Goal: Task Accomplishment & Management: Complete application form

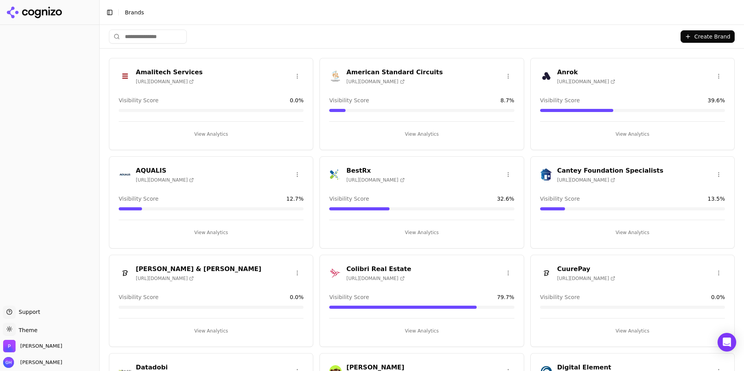
click at [11, 328] on html "Support Support Toggle theme Theme [PERSON_NAME] [PERSON_NAME] Toggle Sidebar B…" at bounding box center [372, 185] width 744 height 371
click at [40, 298] on div "Dark" at bounding box center [28, 301] width 46 height 12
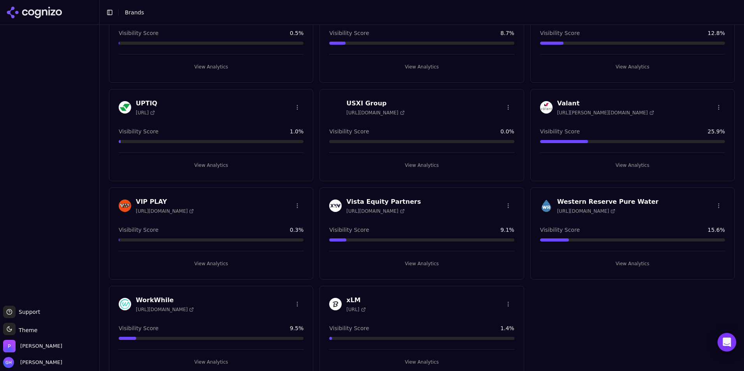
scroll to position [2340, 0]
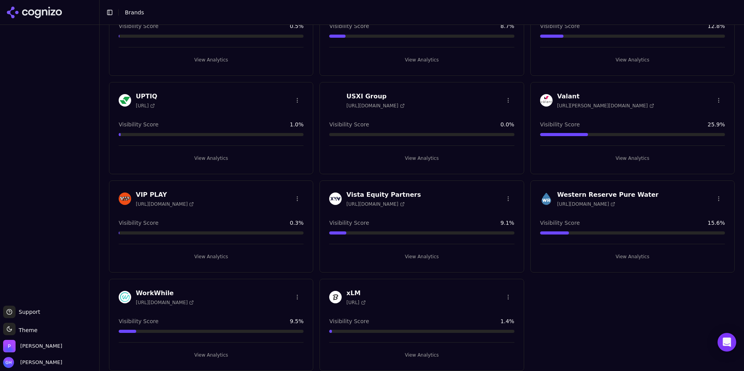
click at [200, 258] on button "View Analytics" at bounding box center [211, 257] width 185 height 12
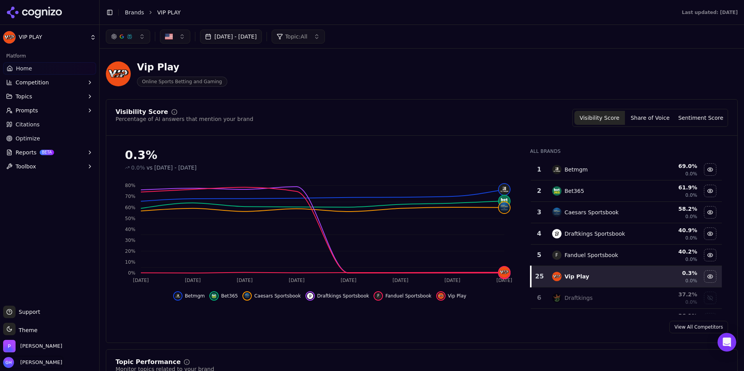
click at [49, 363] on span "[PERSON_NAME]" at bounding box center [39, 362] width 45 height 7
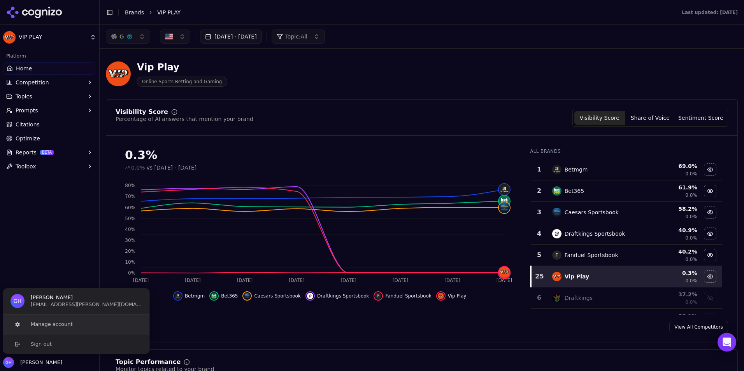
click at [52, 325] on button "Manage account" at bounding box center [76, 324] width 147 height 19
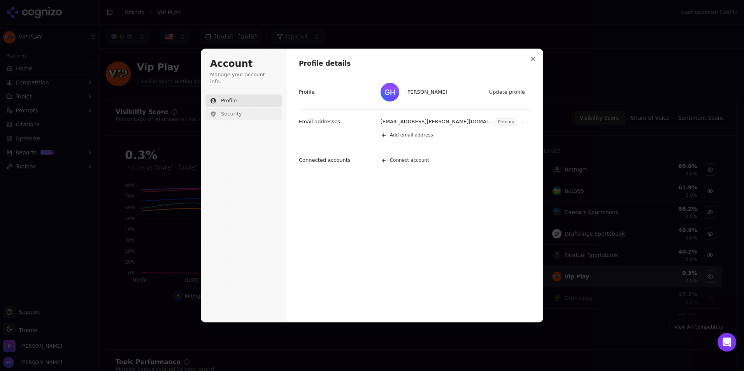
click at [234, 111] on span "Security" at bounding box center [231, 114] width 21 height 7
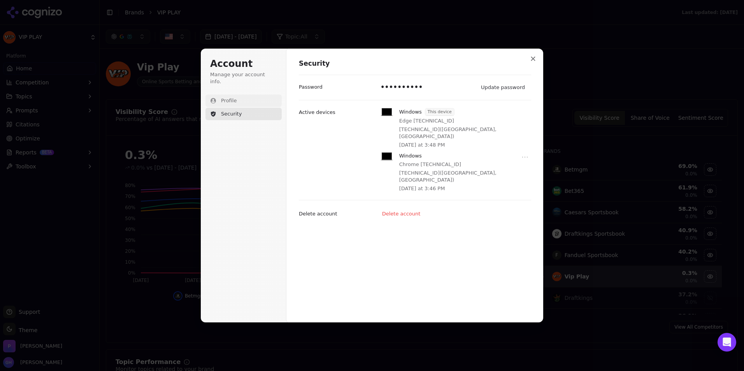
click at [230, 97] on span "Profile" at bounding box center [229, 100] width 16 height 7
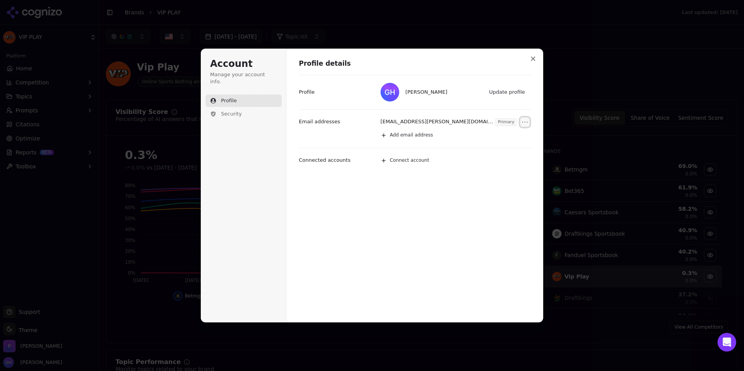
click at [526, 123] on icon "Open menu" at bounding box center [525, 122] width 8 height 8
click at [534, 60] on icon "Close modal" at bounding box center [533, 59] width 4 height 4
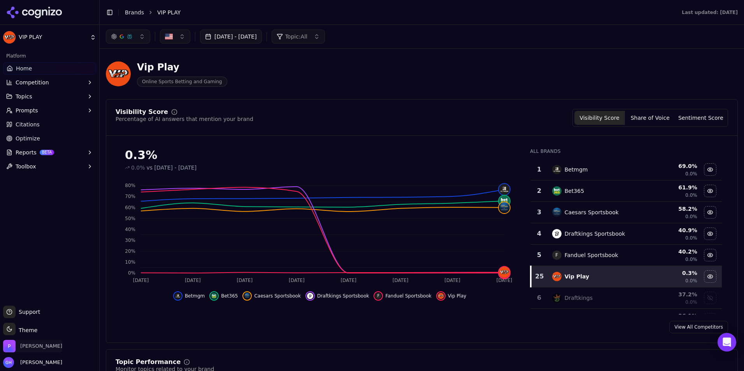
click at [26, 341] on span "[PERSON_NAME]" at bounding box center [32, 346] width 59 height 12
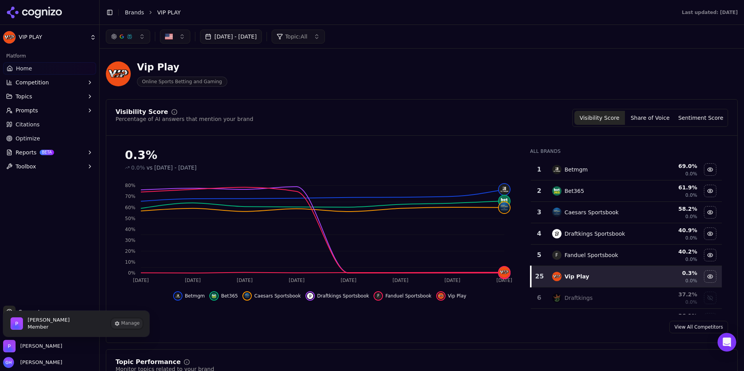
click at [119, 325] on icon "Perrill is active" at bounding box center [117, 324] width 4 height 5
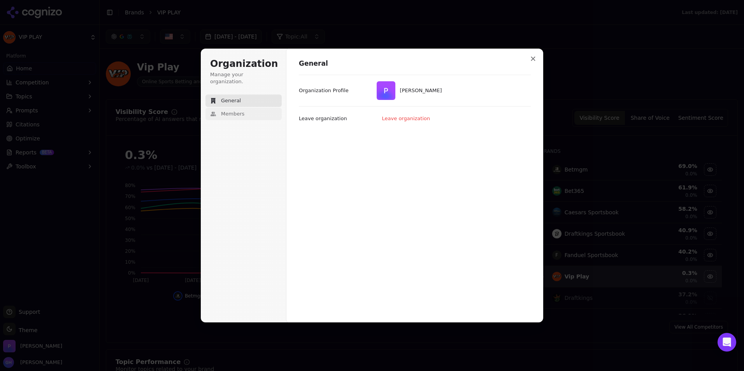
click at [257, 108] on button "Members" at bounding box center [244, 114] width 76 height 12
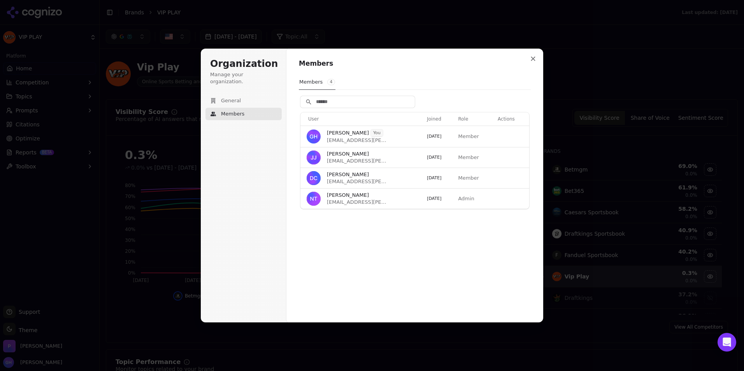
click at [338, 229] on div "Members Members 4 User Joined Role Actions [PERSON_NAME] You [EMAIL_ADDRESS][PE…" at bounding box center [415, 185] width 257 height 275
click at [255, 95] on button "General" at bounding box center [244, 101] width 76 height 12
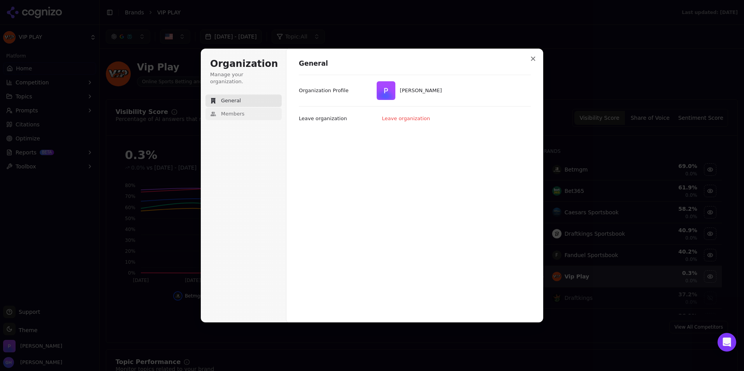
click at [252, 108] on button "Members" at bounding box center [244, 114] width 76 height 12
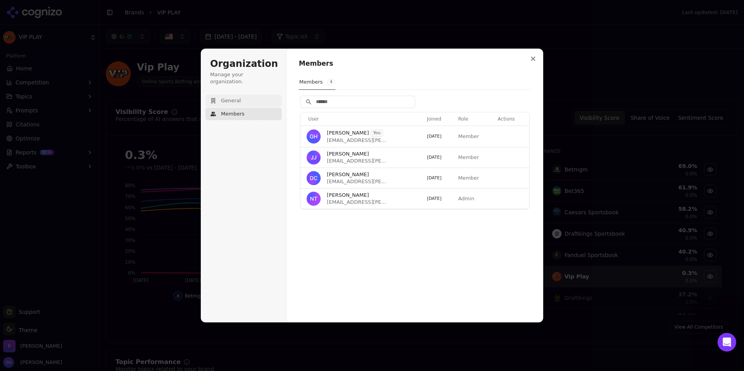
click at [230, 97] on span "General" at bounding box center [231, 100] width 20 height 7
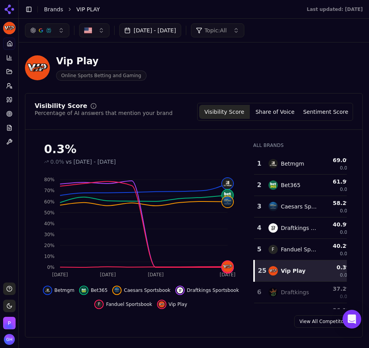
click at [167, 347] on main "Toggle Sidebar Brands VIP PLAY Last updated: [DATE] Aug 31, 2025 - [DATE] Topic…" at bounding box center [194, 174] width 350 height 348
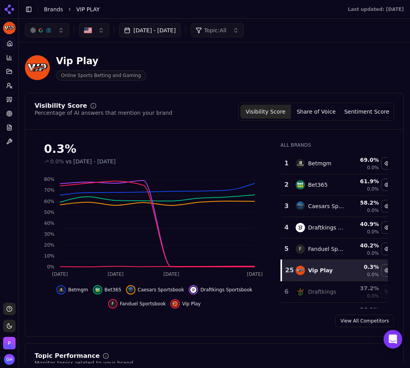
click at [231, 322] on div "View All Competitors" at bounding box center [214, 321] width 378 height 12
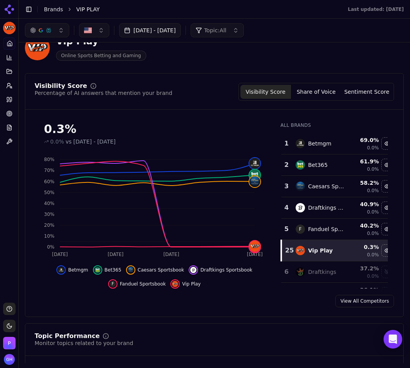
scroll to position [32, 0]
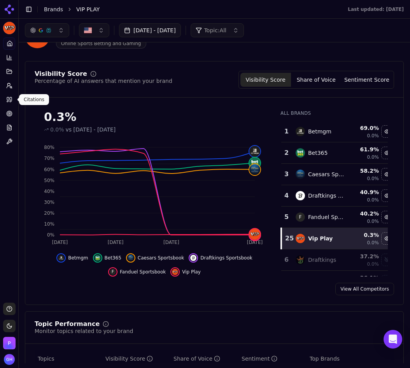
click at [8, 167] on div "Platform Home Competition Topics Prompts Citations Optimize Reports Toolbox" at bounding box center [9, 167] width 18 height 266
click at [322, 80] on button "Share of Voice" at bounding box center [316, 80] width 51 height 14
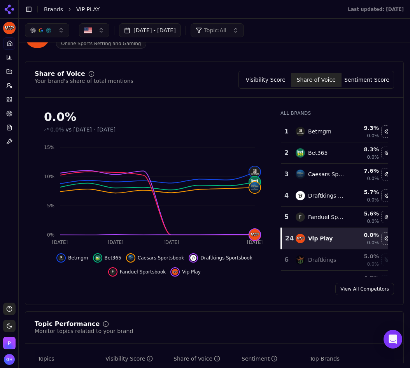
click at [364, 88] on div "Visibility Score Share of Voice Sentiment Score" at bounding box center [317, 80] width 156 height 18
click at [364, 82] on button "Sentiment Score" at bounding box center [367, 80] width 51 height 14
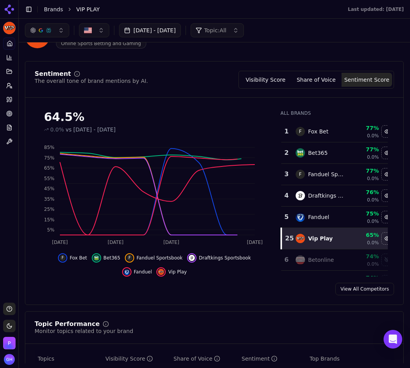
click at [97, 294] on div "View All Competitors" at bounding box center [214, 289] width 378 height 12
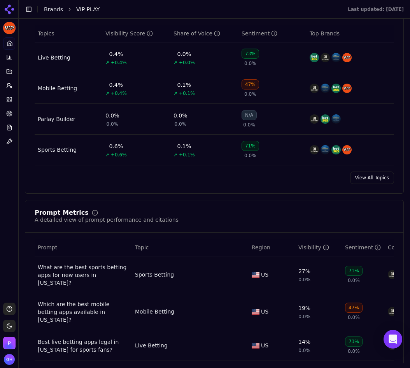
scroll to position [499, 0]
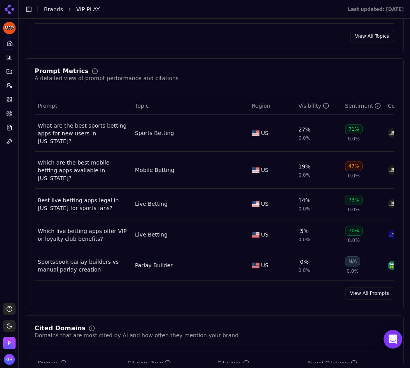
click at [364, 287] on link "View All Prompts" at bounding box center [369, 293] width 49 height 12
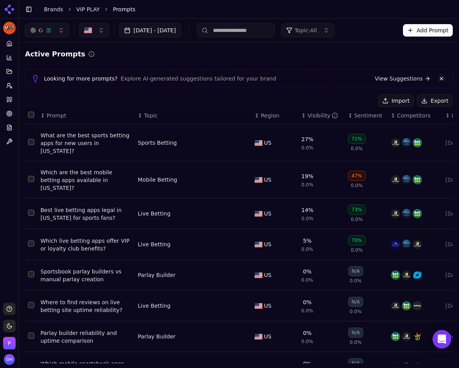
click at [439, 100] on button "Export" at bounding box center [435, 101] width 36 height 12
click at [6, 101] on link "Citations" at bounding box center [9, 99] width 12 height 12
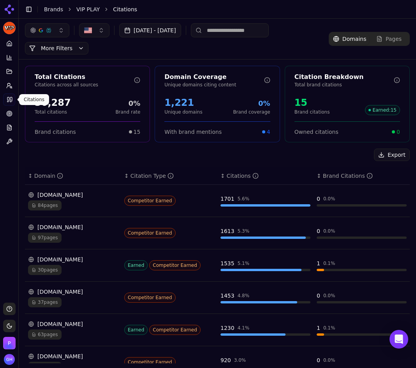
click at [183, 157] on div "Export" at bounding box center [217, 155] width 385 height 12
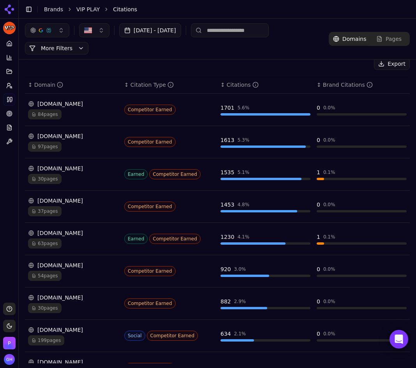
scroll to position [33, 0]
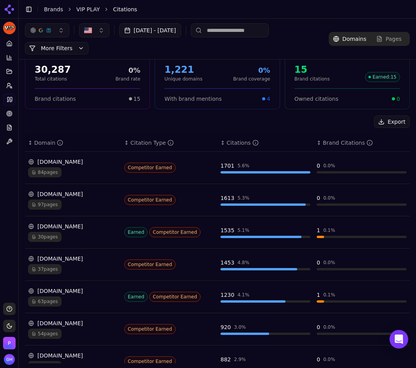
click at [386, 124] on button "Export" at bounding box center [392, 122] width 36 height 12
drag, startPoint x: 9, startPoint y: 45, endPoint x: 18, endPoint y: 45, distance: 9.0
click at [9, 45] on icon at bounding box center [10, 45] width 2 height 2
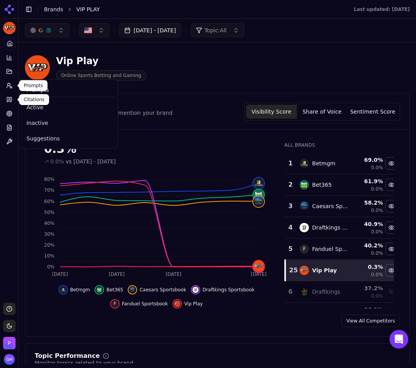
click at [26, 104] on div "Citations Citations" at bounding box center [34, 99] width 30 height 11
click at [29, 106] on span "Active" at bounding box center [67, 108] width 83 height 8
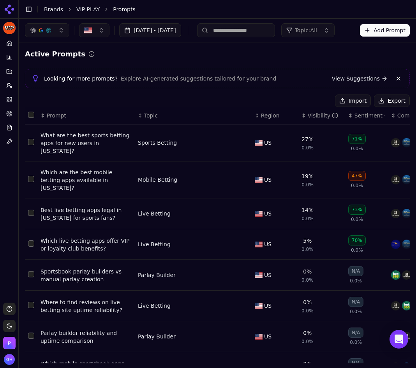
click at [48, 8] on link "Brands" at bounding box center [53, 9] width 19 height 6
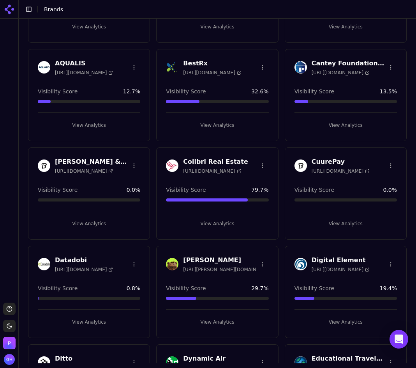
scroll to position [78, 0]
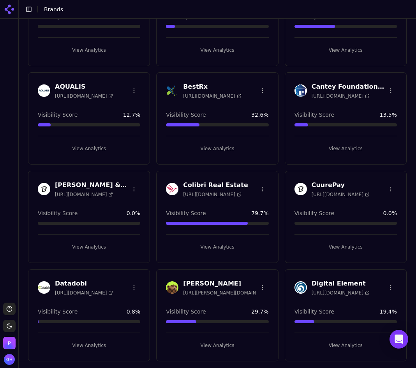
click at [337, 244] on button "View Analytics" at bounding box center [345, 247] width 102 height 12
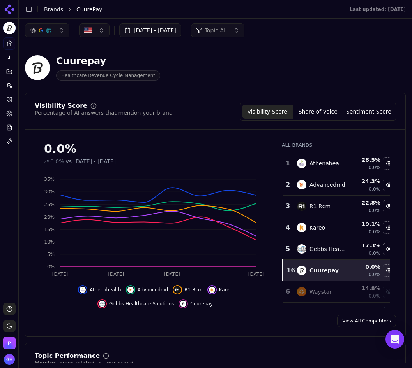
click at [267, 311] on div "Visibility Score Percentage of AI answers that mention your brand Visibility Sc…" at bounding box center [215, 215] width 380 height 244
drag, startPoint x: 7, startPoint y: 98, endPoint x: 17, endPoint y: 98, distance: 9.7
click at [7, 98] on icon at bounding box center [8, 99] width 2 height 5
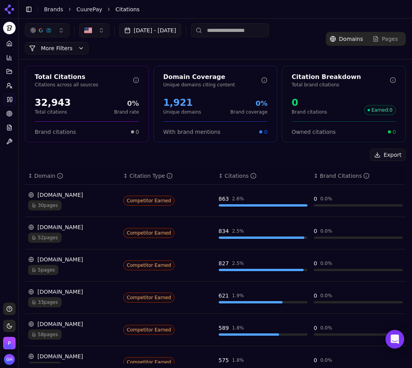
click at [252, 30] on input at bounding box center [230, 30] width 78 height 14
type input "*****"
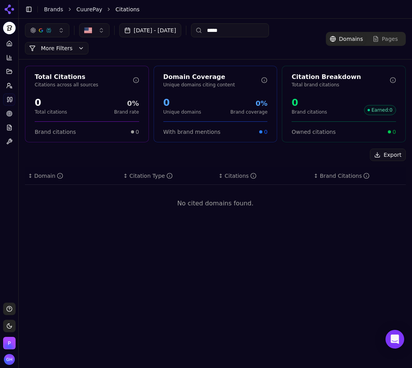
drag, startPoint x: 251, startPoint y: 30, endPoint x: 223, endPoint y: 27, distance: 27.4
click at [223, 27] on input "*****" at bounding box center [230, 30] width 78 height 14
click at [294, 50] on div "[DATE] - [DATE] More More Filters" at bounding box center [175, 38] width 301 height 31
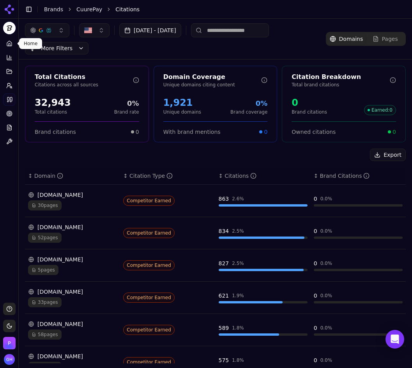
click at [12, 44] on icon at bounding box center [9, 43] width 5 height 5
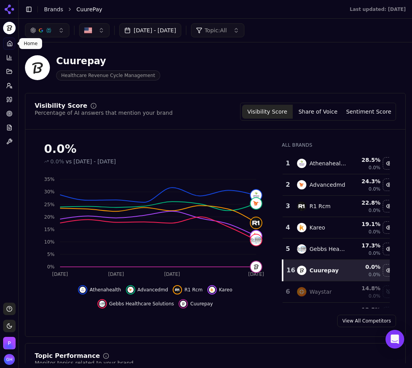
click at [319, 111] on button "Share of Voice" at bounding box center [317, 112] width 51 height 14
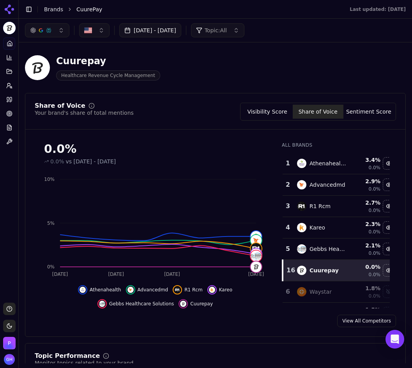
click at [361, 117] on button "Sentiment Score" at bounding box center [368, 112] width 51 height 14
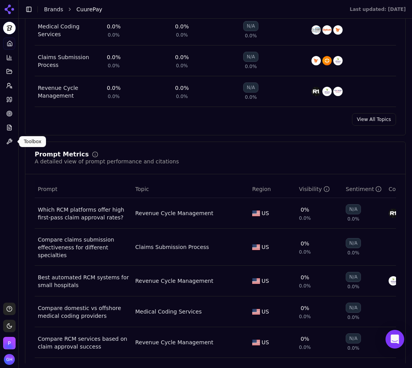
scroll to position [467, 0]
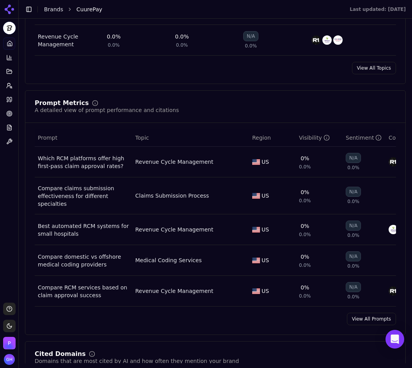
click at [362, 316] on link "View All Prompts" at bounding box center [370, 319] width 49 height 12
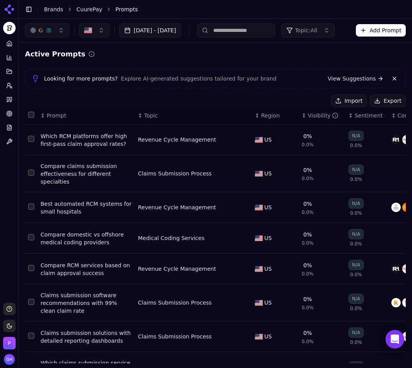
click at [375, 102] on button "Export" at bounding box center [387, 101] width 36 height 12
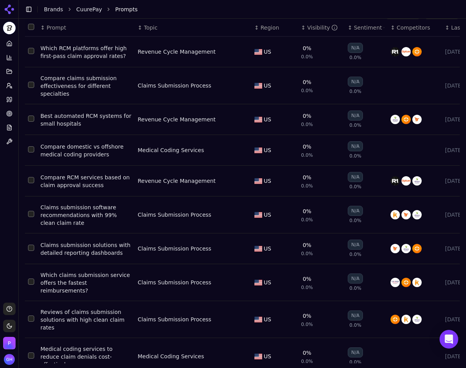
scroll to position [89, 0]
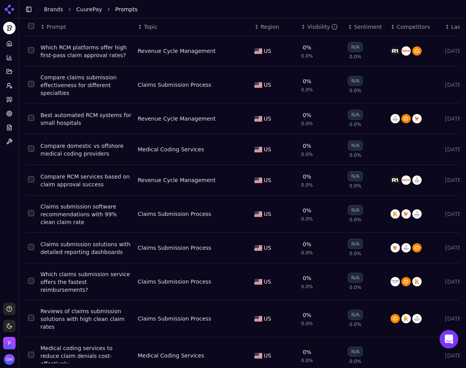
drag, startPoint x: 11, startPoint y: 97, endPoint x: 239, endPoint y: 114, distance: 228.4
click at [11, 97] on icon at bounding box center [9, 100] width 6 height 6
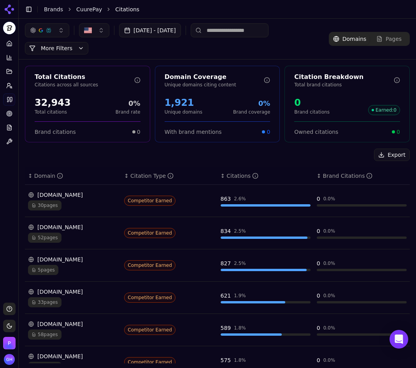
drag, startPoint x: 210, startPoint y: 158, endPoint x: 206, endPoint y: 158, distance: 4.4
click at [210, 158] on div "Export" at bounding box center [217, 155] width 385 height 12
drag, startPoint x: 394, startPoint y: 157, endPoint x: 413, endPoint y: 139, distance: 26.4
click at [394, 157] on button "Export" at bounding box center [392, 155] width 36 height 12
click at [11, 48] on link "Home" at bounding box center [9, 43] width 12 height 12
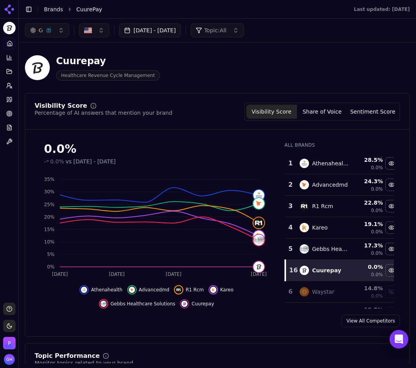
click at [301, 113] on button "Share of Voice" at bounding box center [322, 112] width 51 height 14
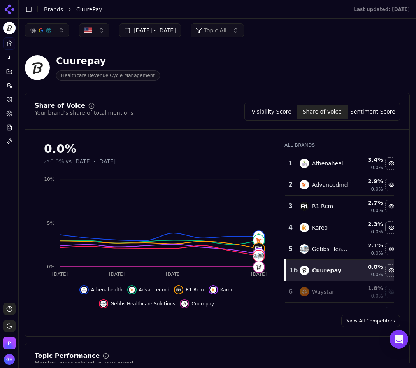
click at [272, 112] on button "Visibility Score" at bounding box center [271, 112] width 51 height 14
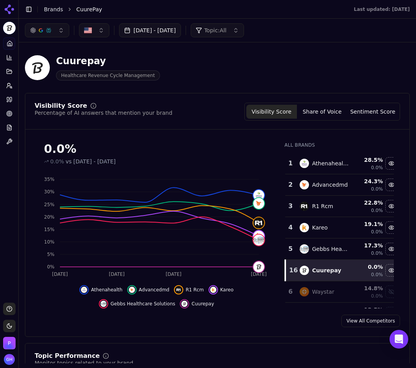
drag, startPoint x: 46, startPoint y: 9, endPoint x: 312, endPoint y: 158, distance: 305.6
click at [46, 9] on link "Brands" at bounding box center [53, 9] width 19 height 6
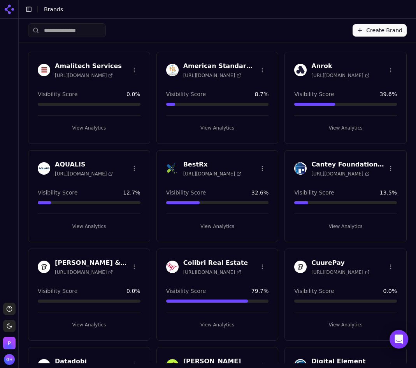
click at [367, 26] on button "Create Brand" at bounding box center [380, 30] width 54 height 12
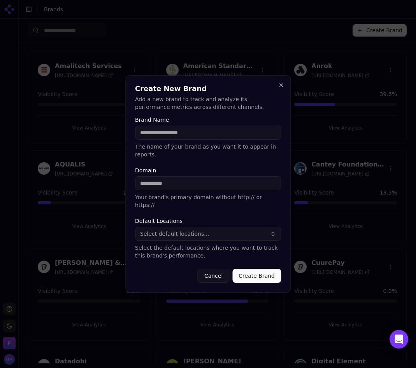
click at [167, 139] on input "Brand Name" at bounding box center [208, 133] width 146 height 14
type input "******"
click at [220, 188] on input "Domain" at bounding box center [208, 183] width 146 height 14
type input "**********"
click at [189, 230] on button "Select default locations..." at bounding box center [208, 234] width 146 height 14
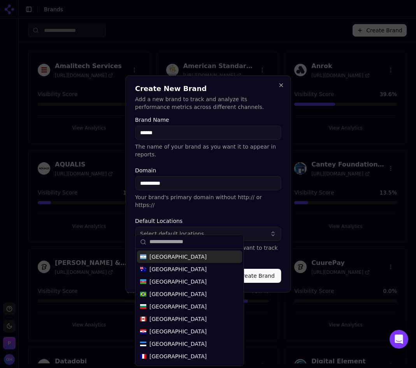
click at [189, 230] on button "Select default locations..." at bounding box center [208, 234] width 146 height 14
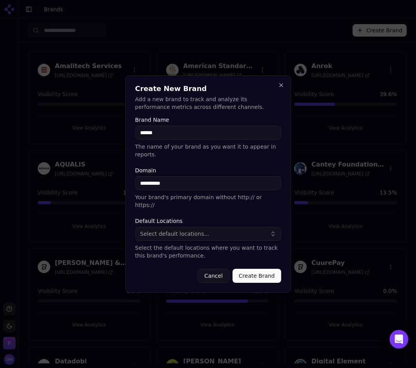
click at [189, 230] on button "Select default locations..." at bounding box center [208, 234] width 146 height 14
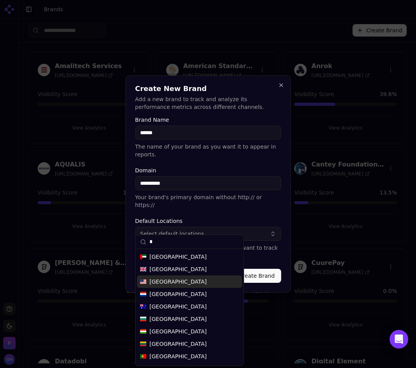
type input "*"
click at [168, 283] on span "[GEOGRAPHIC_DATA]" at bounding box center [177, 282] width 57 height 8
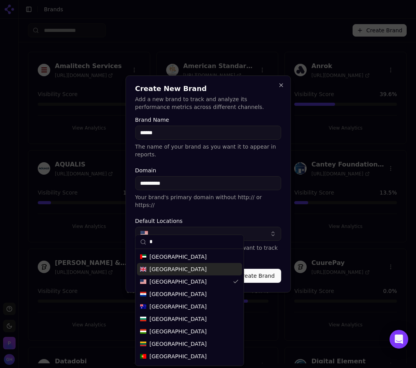
click at [261, 259] on form "**********" at bounding box center [208, 200] width 146 height 166
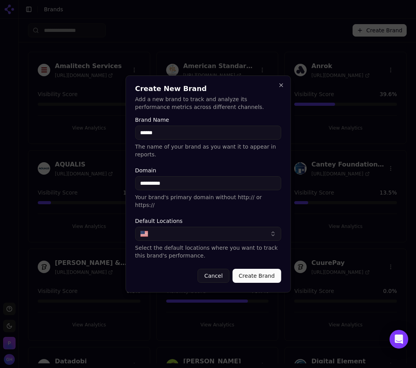
click at [266, 269] on button "Create Brand" at bounding box center [256, 276] width 49 height 14
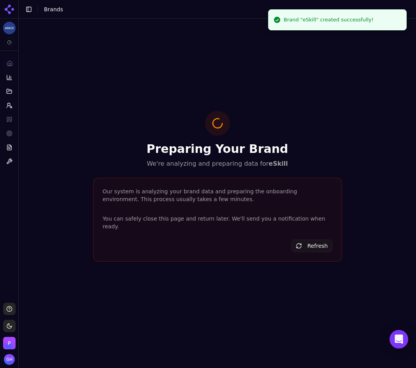
click at [7, 10] on icon at bounding box center [8, 11] width 6 height 6
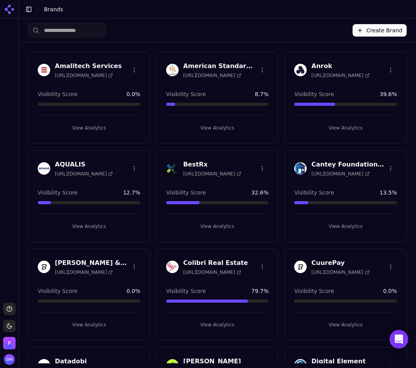
click at [364, 33] on button "Create Brand" at bounding box center [380, 30] width 54 height 12
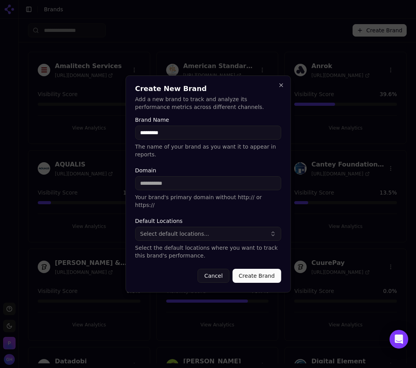
type input "*********"
type input "*"
click at [167, 185] on input "*" at bounding box center [208, 183] width 146 height 14
type input "**********"
click at [261, 271] on button "Create Brand" at bounding box center [256, 276] width 49 height 14
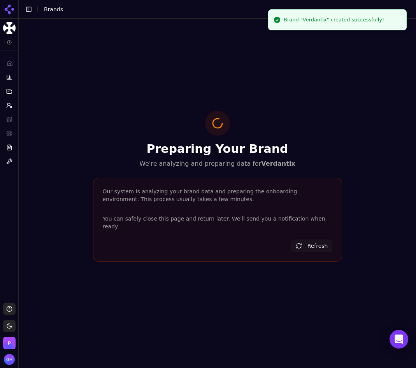
click at [9, 9] on icon at bounding box center [9, 9] width 12 height 12
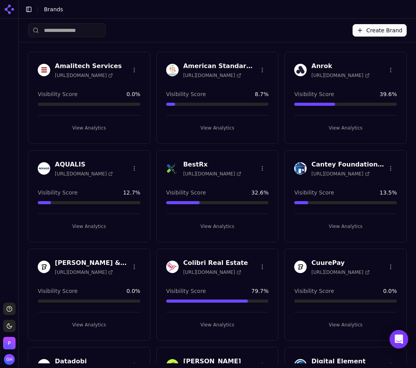
click at [379, 31] on button "Create Brand" at bounding box center [380, 30] width 54 height 12
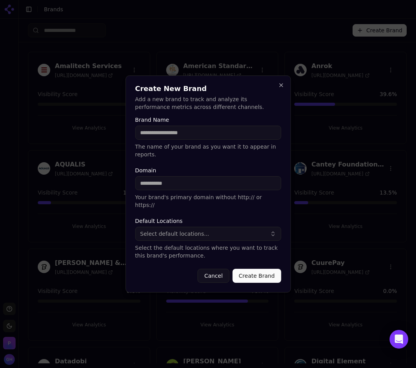
click at [215, 140] on input "Brand Name" at bounding box center [208, 133] width 146 height 14
type input "**********"
drag, startPoint x: 225, startPoint y: 224, endPoint x: 214, endPoint y: 224, distance: 11.3
click at [225, 227] on button "Select default locations..." at bounding box center [208, 234] width 146 height 14
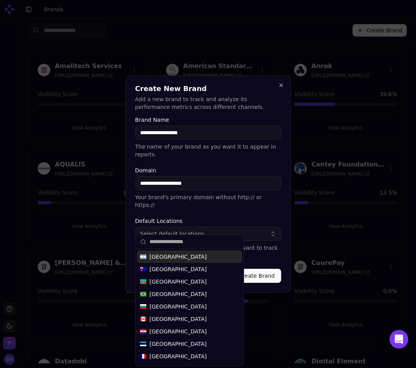
click at [210, 227] on button "Select default locations..." at bounding box center [208, 234] width 146 height 14
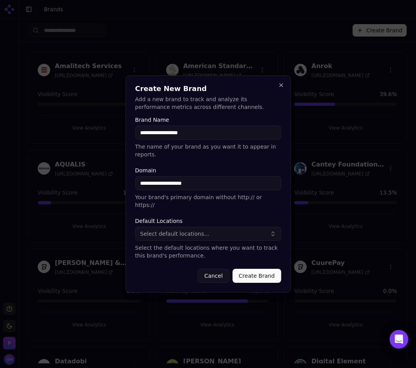
click at [210, 227] on button "Select default locations..." at bounding box center [208, 234] width 146 height 14
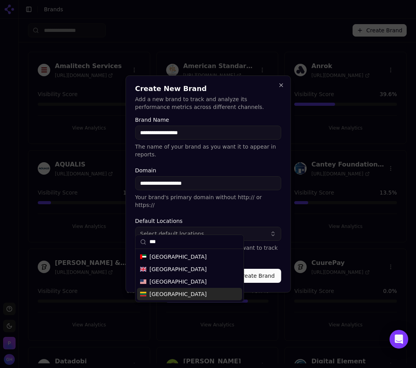
type input "***"
click at [194, 286] on div "[GEOGRAPHIC_DATA]" at bounding box center [189, 282] width 105 height 12
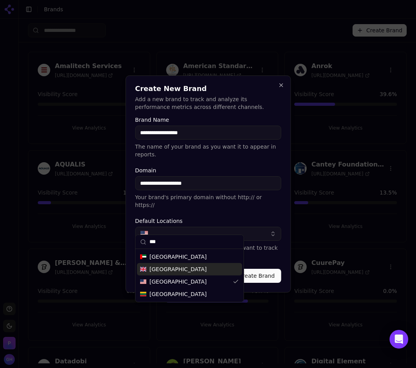
click at [260, 269] on button "Create Brand" at bounding box center [256, 276] width 49 height 14
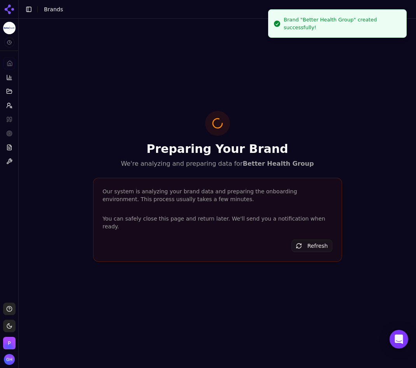
click at [5, 27] on html "Better Health Group Platform Home Competition Topics Prompts Citations Optimize…" at bounding box center [208, 184] width 416 height 368
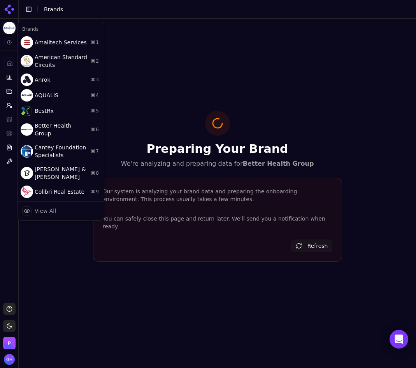
click at [174, 67] on html "Better Health Group Platform Home Competition Topics Prompts Citations Optimize…" at bounding box center [208, 184] width 416 height 368
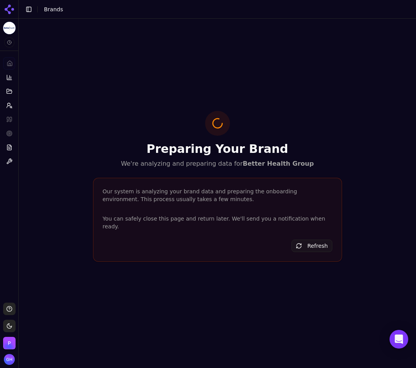
click at [7, 4] on icon at bounding box center [9, 9] width 12 height 12
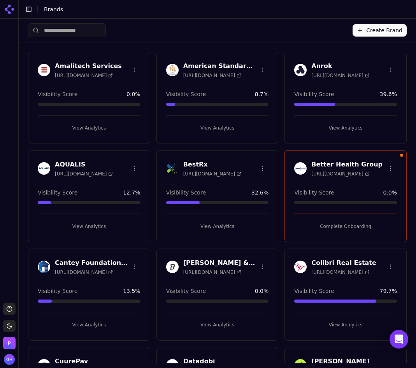
click at [365, 28] on button "Create Brand" at bounding box center [380, 30] width 54 height 12
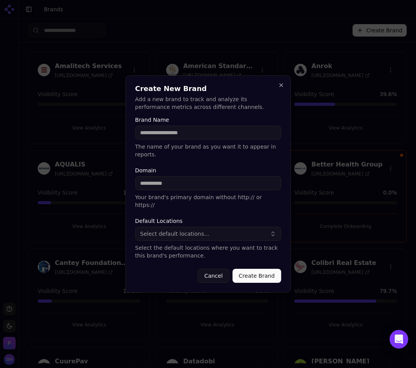
click at [162, 140] on input "Brand Name" at bounding box center [208, 133] width 146 height 14
click at [167, 138] on input "Brand Name" at bounding box center [208, 133] width 146 height 14
click at [167, 138] on input "****" at bounding box center [208, 133] width 146 height 14
type input "****"
click at [198, 111] on p "Add a new brand to track and analyze its performance metrics across different c…" at bounding box center [208, 103] width 146 height 16
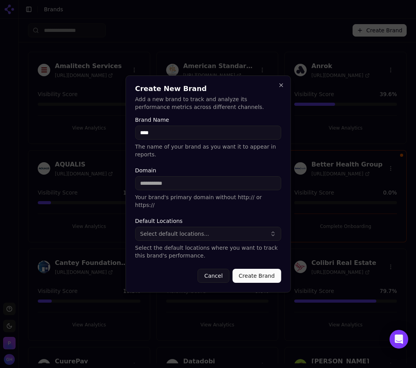
click at [168, 140] on input "****" at bounding box center [208, 133] width 146 height 14
click at [236, 111] on p "Add a new brand to track and analyze its performance metrics across different c…" at bounding box center [208, 103] width 146 height 16
click at [160, 182] on input "Domain" at bounding box center [208, 183] width 146 height 14
type input "********"
click at [201, 230] on span "Select default locations..." at bounding box center [174, 234] width 69 height 8
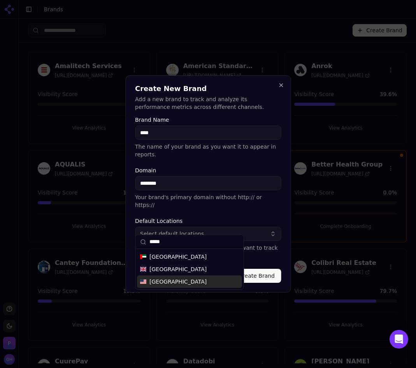
click at [173, 280] on span "[GEOGRAPHIC_DATA]" at bounding box center [177, 282] width 57 height 8
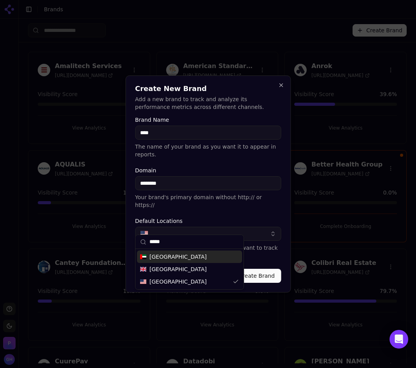
drag, startPoint x: 178, startPoint y: 239, endPoint x: 112, endPoint y: 239, distance: 66.6
click at [112, 239] on body "Support Toggle theme [PERSON_NAME] Toggle Sidebar Brands Create Brand Amalitech…" at bounding box center [208, 184] width 416 height 368
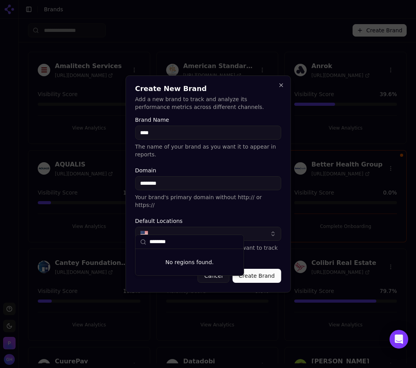
click at [164, 244] on input "********" at bounding box center [194, 242] width 90 height 16
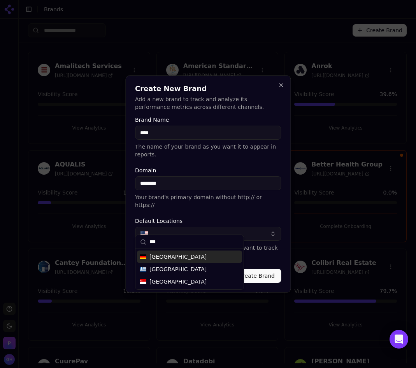
type input "***"
click at [153, 257] on span "[GEOGRAPHIC_DATA]" at bounding box center [177, 257] width 57 height 8
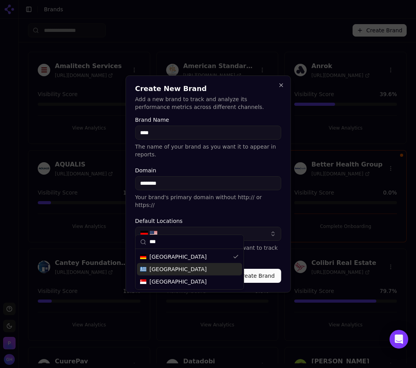
click at [279, 253] on form "Brand Name **** The name of your brand as you want it to appear in reports. Dom…" at bounding box center [208, 200] width 146 height 166
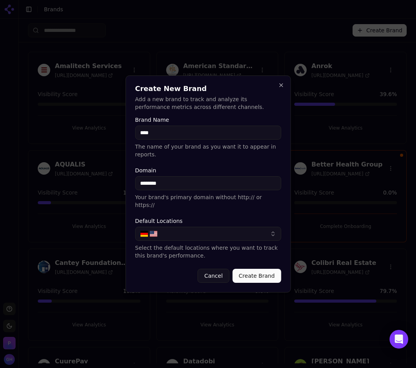
click at [257, 269] on button "Create Brand" at bounding box center [256, 276] width 49 height 14
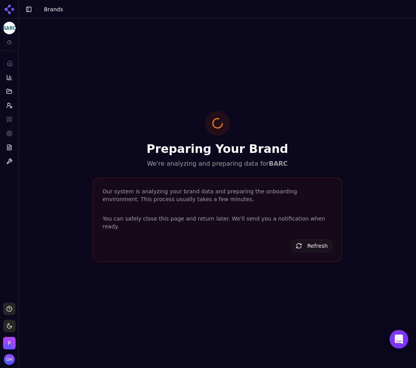
click at [12, 6] on icon at bounding box center [9, 9] width 12 height 12
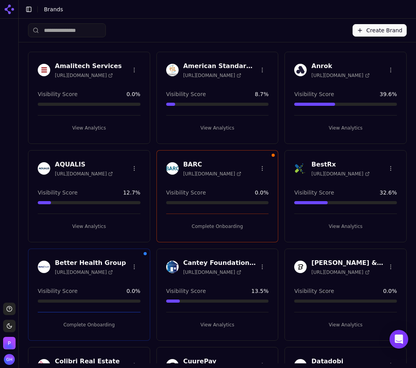
click at [370, 19] on div "Create Brand" at bounding box center [217, 30] width 379 height 23
click at [368, 30] on button "Create Brand" at bounding box center [380, 30] width 54 height 12
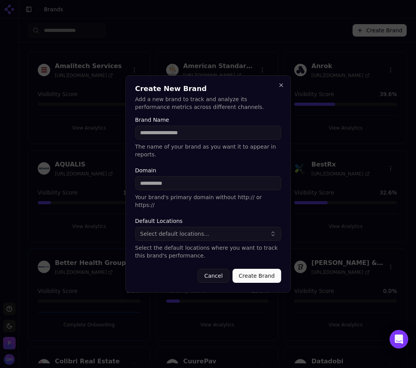
click at [178, 135] on input "Brand Name" at bounding box center [208, 133] width 146 height 14
type input "**********"
click at [169, 181] on input "Domain" at bounding box center [208, 183] width 146 height 14
type input "**********"
click at [170, 218] on div "Default Locations Select default locations... Select the default locations wher…" at bounding box center [208, 238] width 146 height 41
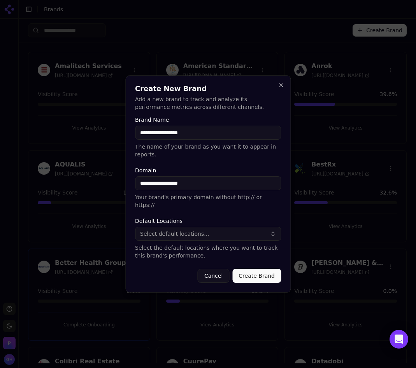
click at [192, 230] on span "Select default locations..." at bounding box center [174, 234] width 69 height 8
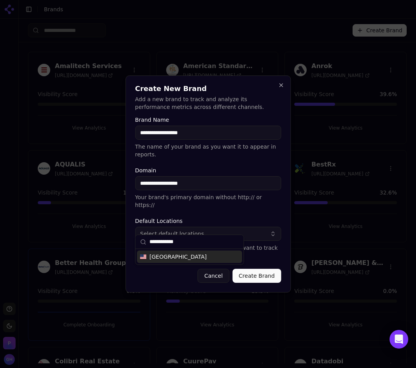
type input "**********"
click at [191, 252] on div "[GEOGRAPHIC_DATA]" at bounding box center [189, 257] width 105 height 12
click at [263, 269] on button "Create Brand" at bounding box center [256, 276] width 49 height 14
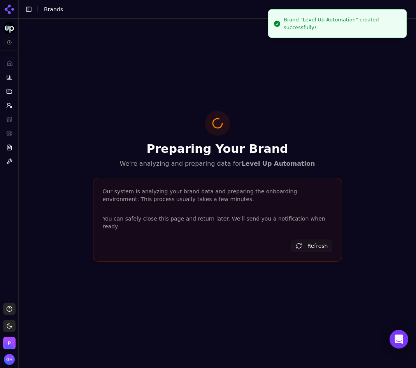
click at [8, 8] on icon at bounding box center [9, 9] width 12 height 12
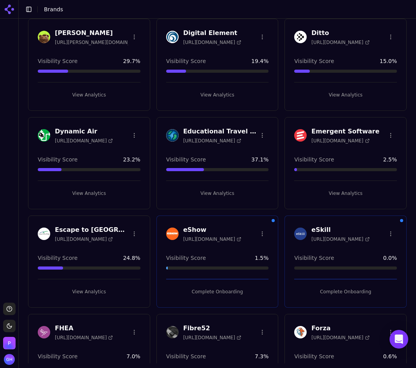
scroll to position [428, 0]
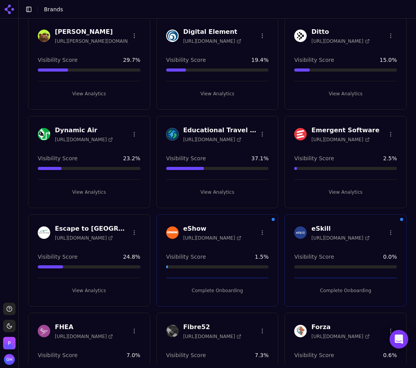
click at [355, 292] on button "Complete Onboarding" at bounding box center [345, 291] width 103 height 12
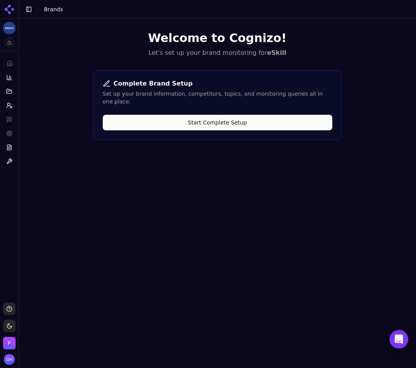
click at [223, 121] on button "Start Complete Setup" at bounding box center [218, 123] width 230 height 16
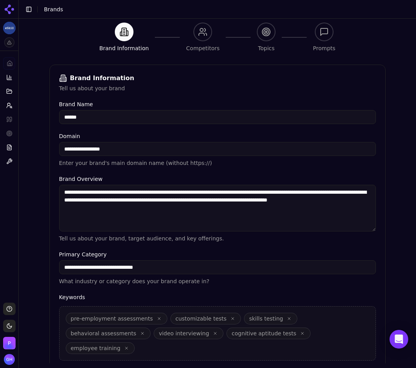
scroll to position [133, 0]
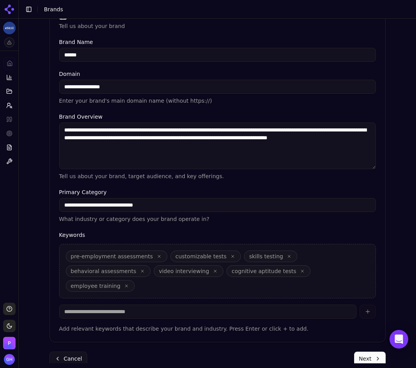
click at [358, 352] on button "Next" at bounding box center [370, 359] width 32 height 14
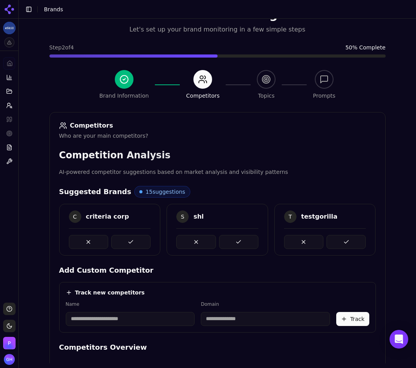
scroll to position [132, 0]
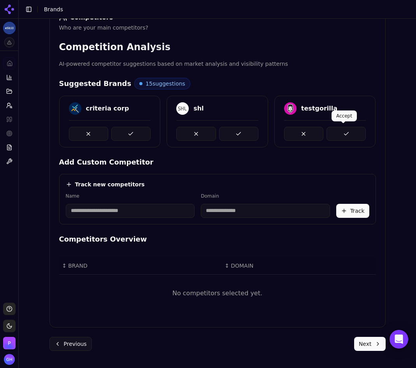
click at [358, 131] on button at bounding box center [346, 134] width 39 height 14
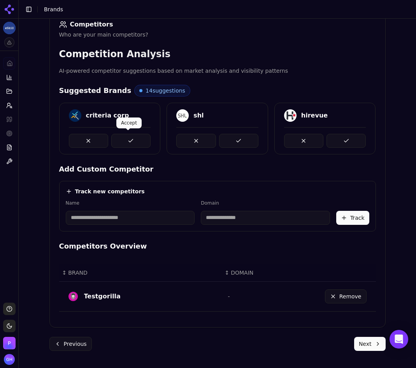
click at [130, 139] on button at bounding box center [130, 141] width 39 height 14
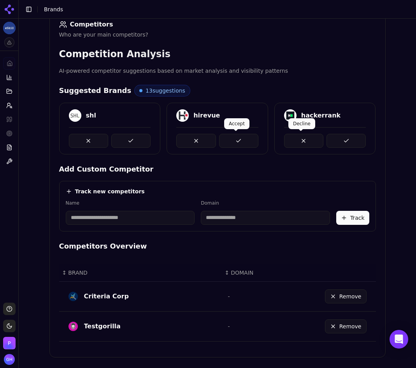
click at [227, 139] on button at bounding box center [238, 141] width 39 height 14
click at [333, 137] on button at bounding box center [346, 141] width 39 height 14
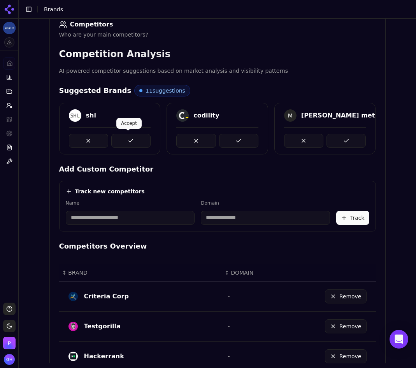
click at [128, 138] on button at bounding box center [130, 141] width 39 height 14
click at [219, 137] on button at bounding box center [238, 141] width 39 height 14
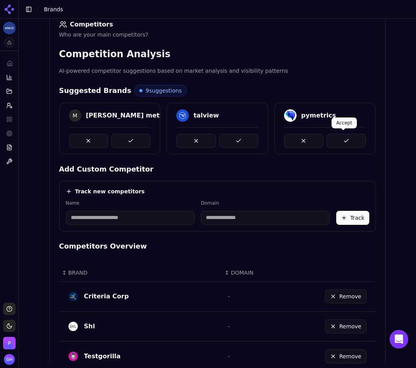
click at [359, 139] on button at bounding box center [346, 141] width 39 height 14
click at [232, 143] on button at bounding box center [238, 141] width 39 height 14
click at [147, 139] on button at bounding box center [130, 141] width 39 height 14
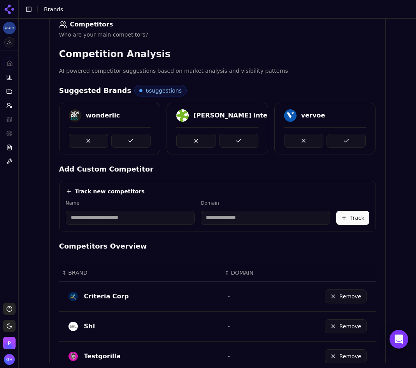
click at [146, 137] on button at bounding box center [130, 141] width 39 height 14
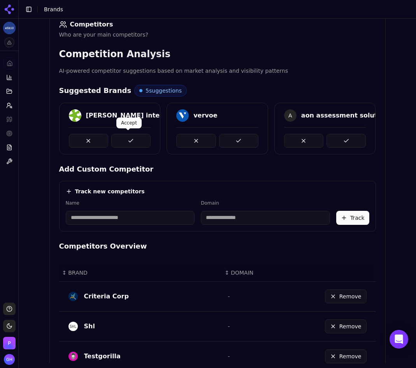
click at [131, 142] on button at bounding box center [130, 141] width 39 height 14
click at [233, 140] on button at bounding box center [238, 141] width 39 height 14
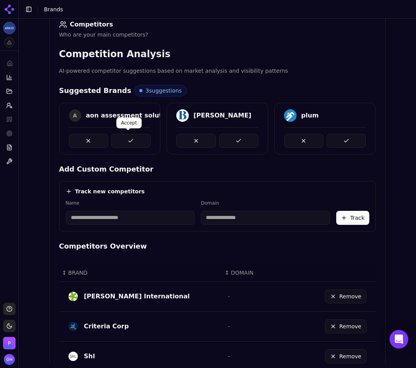
click at [138, 142] on button at bounding box center [130, 141] width 39 height 14
click at [244, 144] on button at bounding box center [238, 141] width 39 height 14
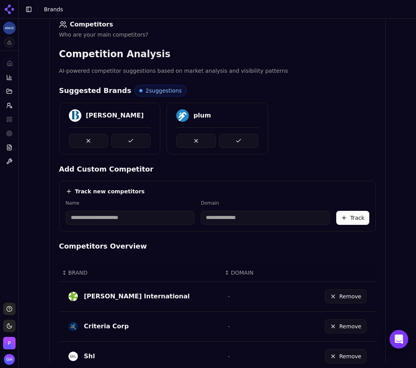
click at [244, 144] on button at bounding box center [238, 141] width 39 height 14
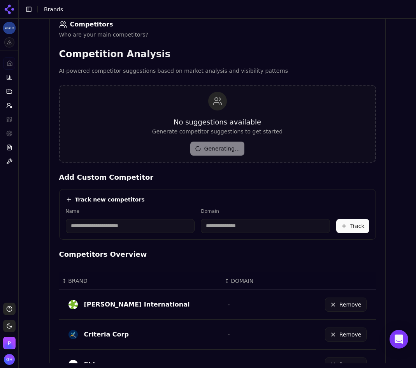
click at [125, 223] on input at bounding box center [130, 226] width 129 height 14
type input "*********"
click at [159, 203] on div "Track new competitors" at bounding box center [218, 200] width 304 height 8
type input "**********"
click at [363, 228] on button "Track" at bounding box center [352, 226] width 33 height 14
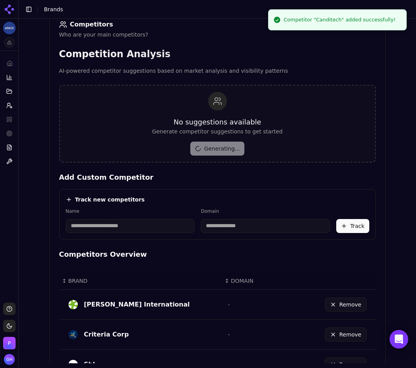
scroll to position [415, 0]
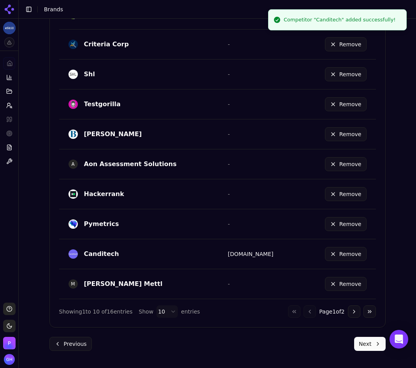
click at [369, 348] on button "Next" at bounding box center [370, 344] width 32 height 14
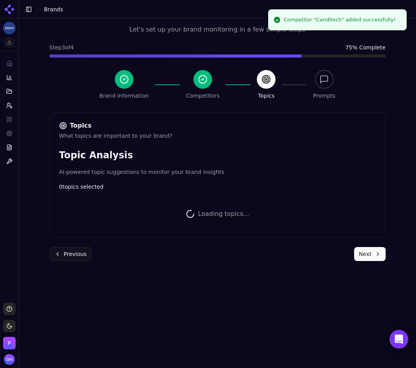
scroll to position [204, 0]
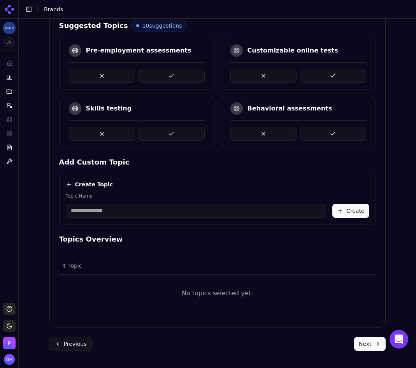
click at [165, 72] on button at bounding box center [171, 76] width 67 height 14
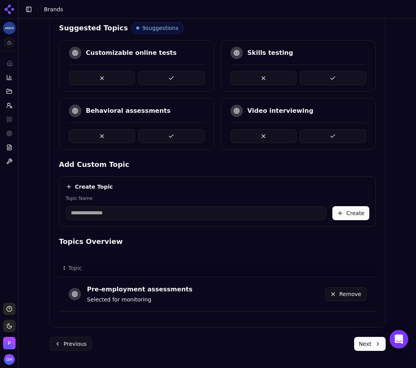
scroll to position [201, 0]
click at [322, 78] on button at bounding box center [333, 78] width 67 height 14
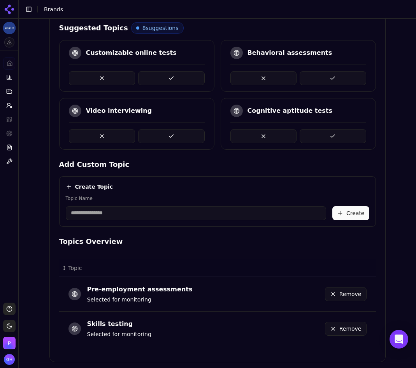
click at [335, 76] on button at bounding box center [333, 78] width 67 height 14
click at [345, 134] on button at bounding box center [333, 136] width 67 height 14
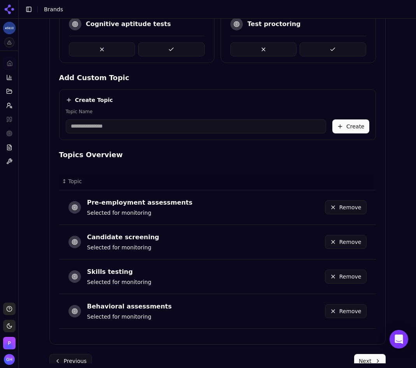
scroll to position [305, 0]
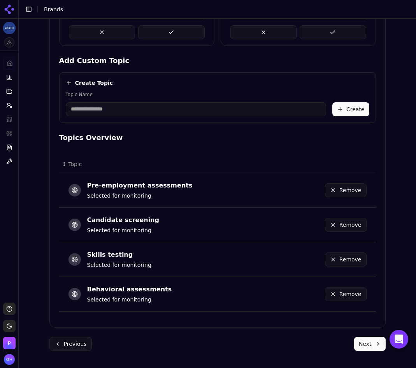
click at [384, 343] on div "Brand Onboarding Let's set up your brand monitoring in a few simple steps Step …" at bounding box center [217, 38] width 349 height 650
click at [364, 342] on button "Next" at bounding box center [370, 344] width 32 height 14
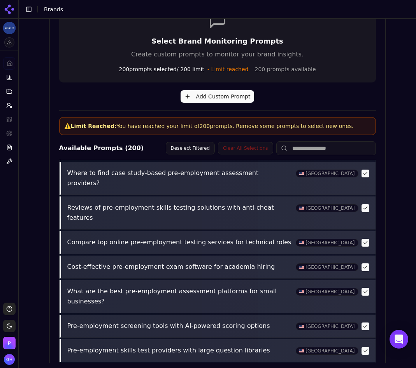
scroll to position [284, 0]
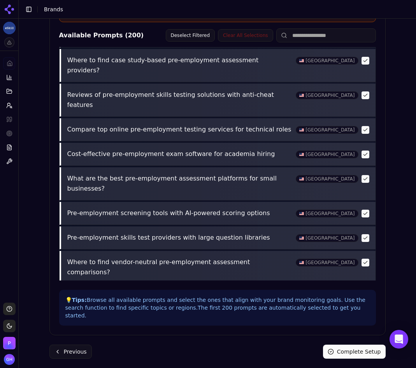
click at [359, 346] on button "Complete Setup" at bounding box center [354, 352] width 63 height 14
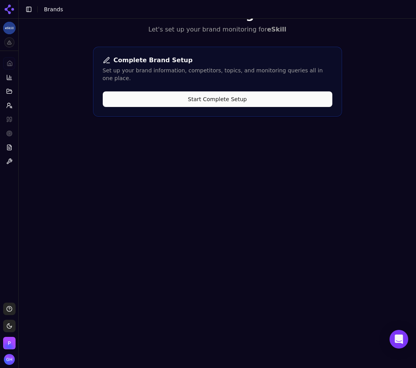
scroll to position [0, 0]
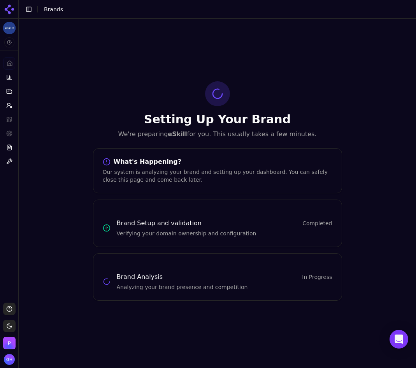
drag, startPoint x: 7, startPoint y: 9, endPoint x: 16, endPoint y: 12, distance: 9.5
click at [7, 9] on icon at bounding box center [8, 11] width 6 height 6
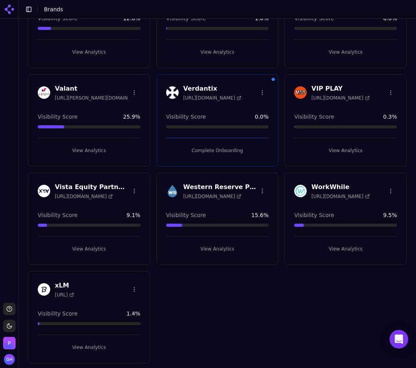
scroll to position [2383, 0]
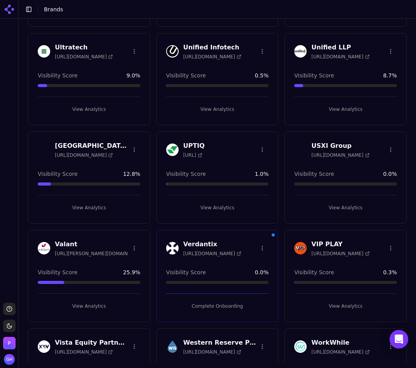
click at [218, 300] on button "Complete Onboarding" at bounding box center [217, 306] width 103 height 12
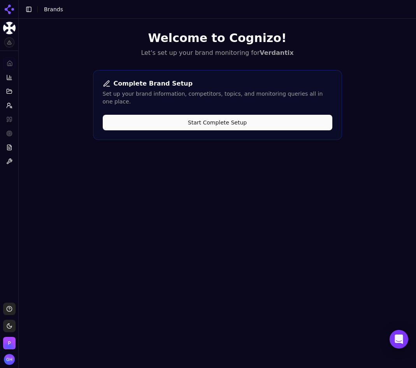
click at [216, 115] on button "Start Complete Setup" at bounding box center [218, 123] width 230 height 16
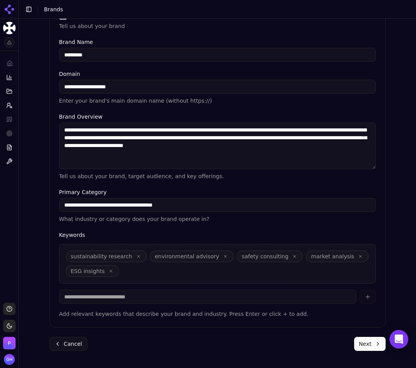
click at [362, 346] on button "Next" at bounding box center [370, 344] width 32 height 14
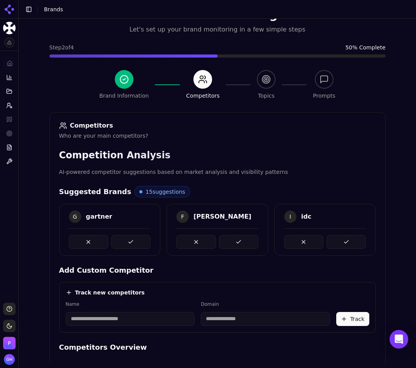
scroll to position [132, 0]
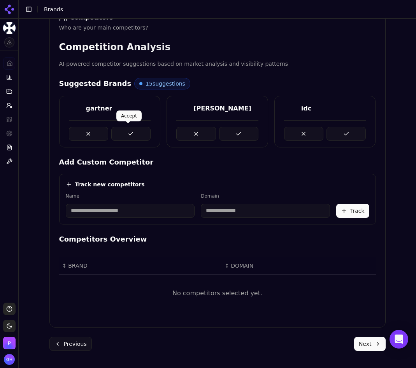
click at [131, 131] on button at bounding box center [130, 134] width 39 height 14
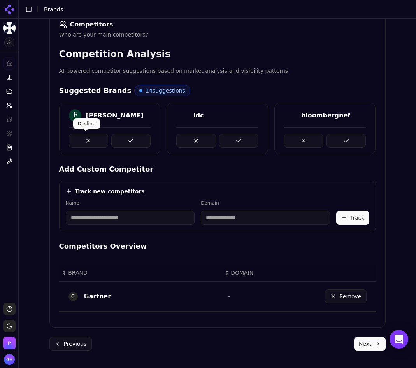
scroll to position [125, 0]
click at [128, 139] on button at bounding box center [130, 141] width 39 height 14
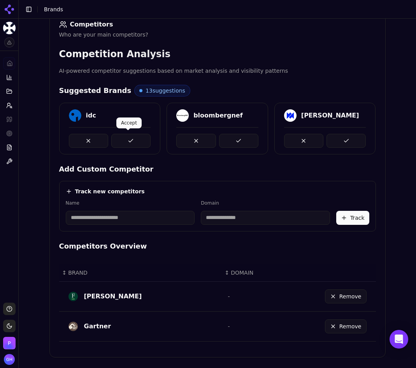
click at [134, 145] on button at bounding box center [130, 141] width 39 height 14
click at [230, 141] on button at bounding box center [238, 141] width 39 height 14
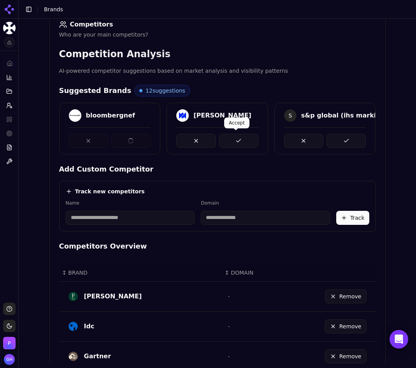
click at [341, 139] on button at bounding box center [346, 141] width 39 height 14
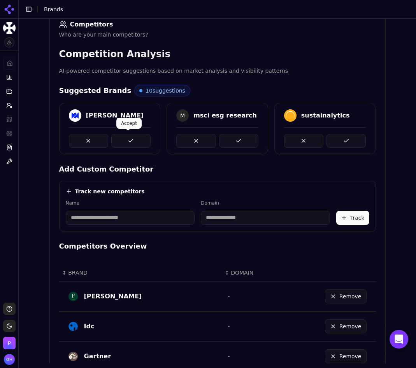
click at [127, 142] on button at bounding box center [130, 141] width 39 height 14
click at [239, 140] on button at bounding box center [238, 141] width 39 height 14
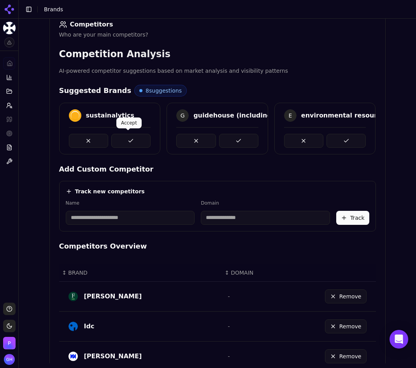
click at [124, 139] on button at bounding box center [130, 141] width 39 height 14
click at [234, 139] on button at bounding box center [238, 141] width 39 height 14
click at [362, 138] on button at bounding box center [346, 141] width 39 height 14
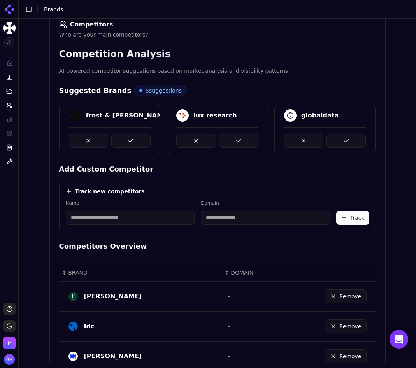
click at [139, 135] on button at bounding box center [130, 141] width 39 height 14
click at [227, 135] on button at bounding box center [238, 141] width 39 height 14
click at [331, 141] on button at bounding box center [346, 141] width 39 height 14
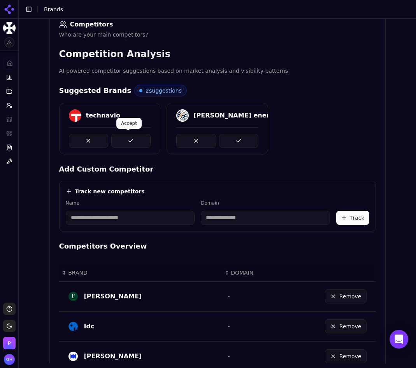
click at [114, 143] on button at bounding box center [130, 141] width 39 height 14
click at [229, 141] on button at bounding box center [238, 141] width 39 height 14
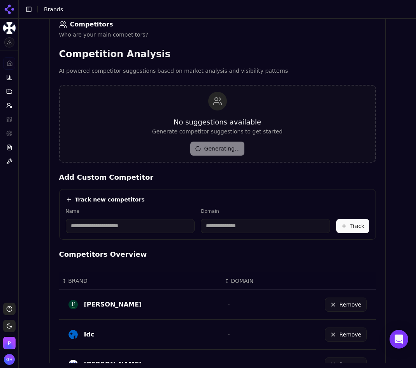
click at [116, 227] on input at bounding box center [130, 226] width 129 height 14
type input "**********"
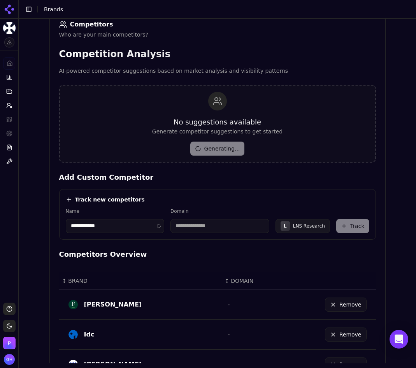
click at [148, 202] on div "Track new competitors" at bounding box center [218, 200] width 304 height 8
type input "**********"
click at [357, 223] on button "Track" at bounding box center [352, 226] width 33 height 14
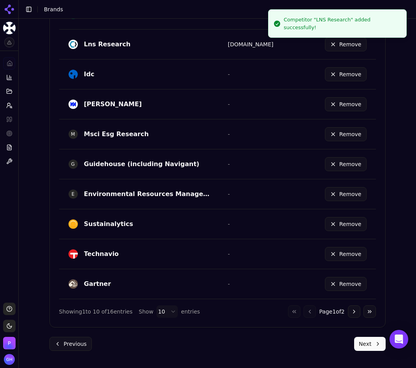
click at [357, 345] on button "Next" at bounding box center [370, 344] width 32 height 14
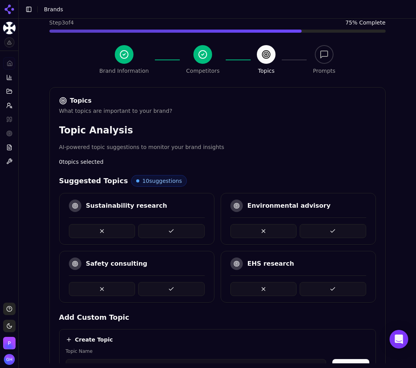
scroll to position [48, 0]
drag, startPoint x: 158, startPoint y: 227, endPoint x: 227, endPoint y: 238, distance: 70.2
click at [158, 227] on button at bounding box center [171, 232] width 67 height 14
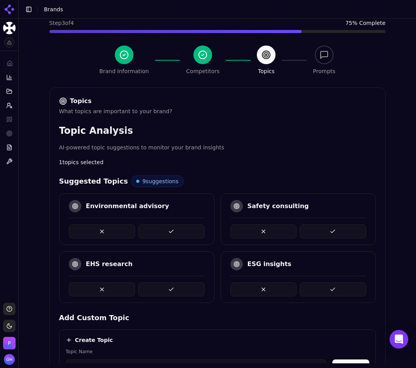
click at [331, 287] on button at bounding box center [333, 290] width 67 height 14
click at [324, 235] on button at bounding box center [333, 232] width 67 height 14
click at [186, 234] on button at bounding box center [171, 232] width 67 height 14
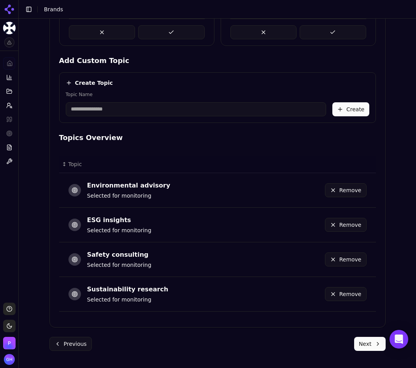
click at [363, 338] on button "Next" at bounding box center [370, 344] width 32 height 14
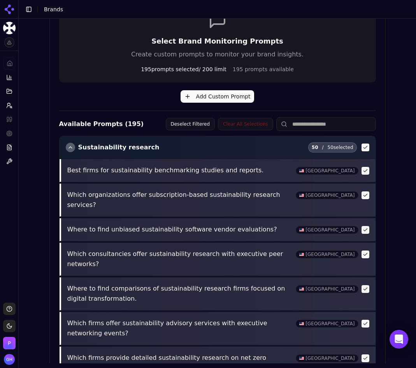
scroll to position [260, 0]
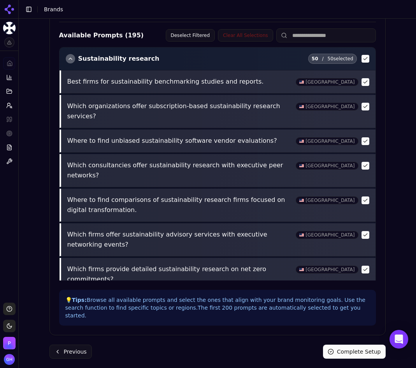
click at [357, 345] on button "Complete Setup" at bounding box center [354, 352] width 63 height 14
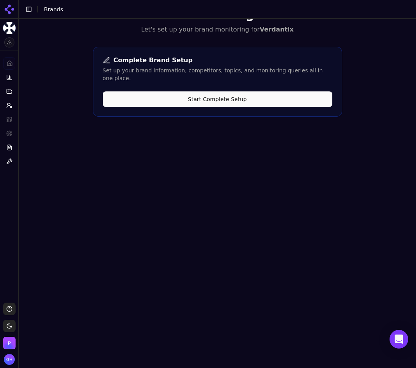
scroll to position [0, 0]
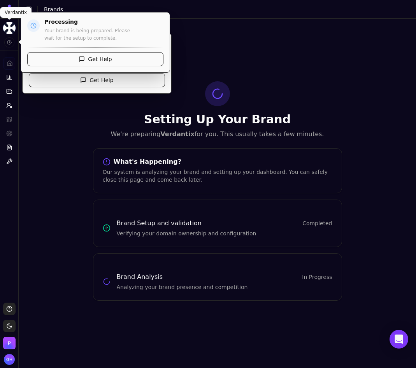
click at [7, 13] on html "Verdantix Platform Home Competition Topics Prompts Citations Optimize Reports T…" at bounding box center [208, 184] width 416 height 368
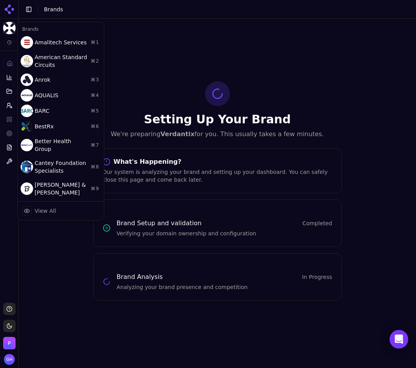
click at [9, 7] on html "Verdantix Platform Home Competition Topics Prompts Citations Optimize Reports T…" at bounding box center [208, 184] width 416 height 368
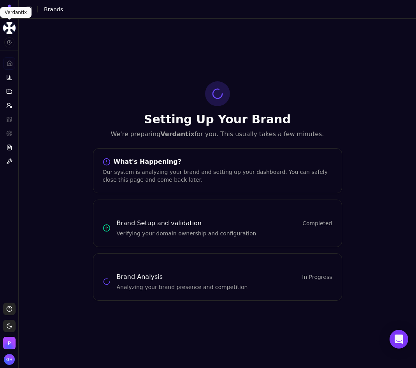
click at [14, 5] on icon at bounding box center [9, 9] width 12 height 12
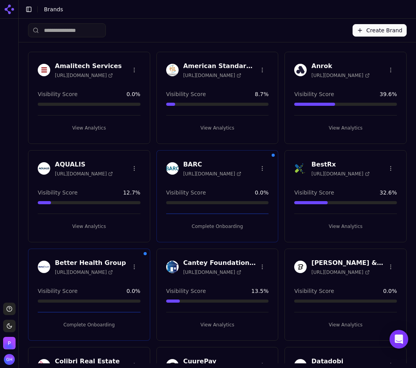
click at [76, 323] on button "Complete Onboarding" at bounding box center [89, 325] width 103 height 12
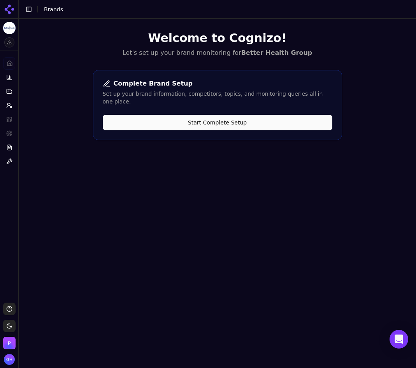
click at [200, 115] on button "Start Complete Setup" at bounding box center [218, 123] width 230 height 16
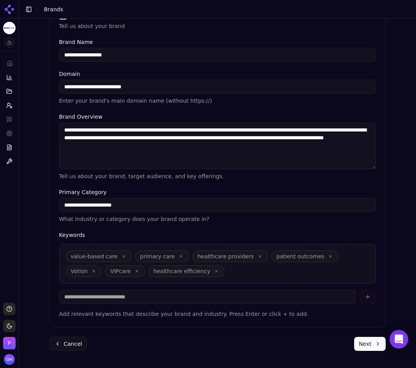
click at [375, 344] on button "Next" at bounding box center [370, 344] width 32 height 14
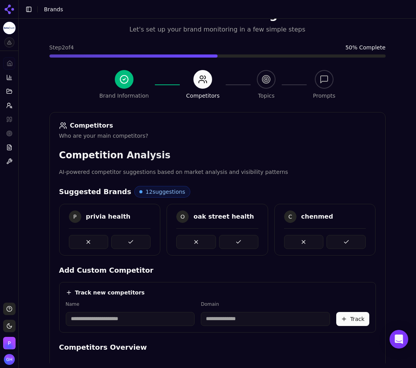
scroll to position [132, 0]
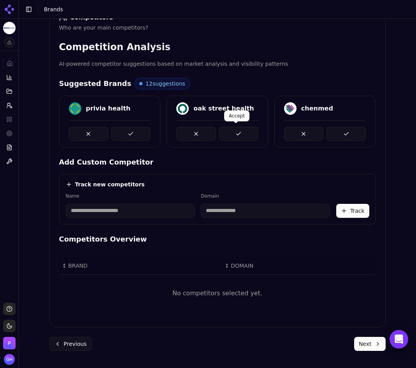
click at [243, 137] on button at bounding box center [238, 134] width 39 height 14
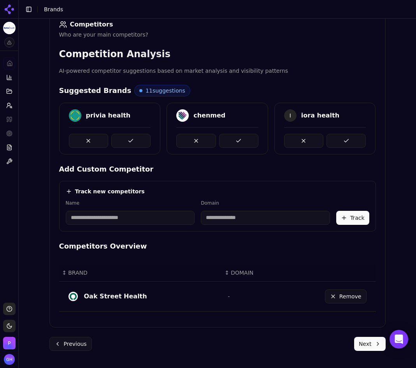
click at [123, 215] on input at bounding box center [130, 218] width 129 height 14
type input "*******"
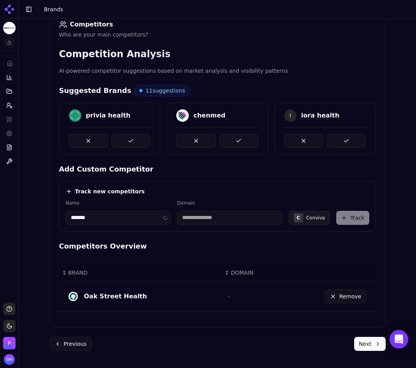
click at [196, 188] on div "Track new competitors" at bounding box center [218, 192] width 304 height 8
type input "**********"
click at [362, 214] on button "Track" at bounding box center [352, 218] width 33 height 14
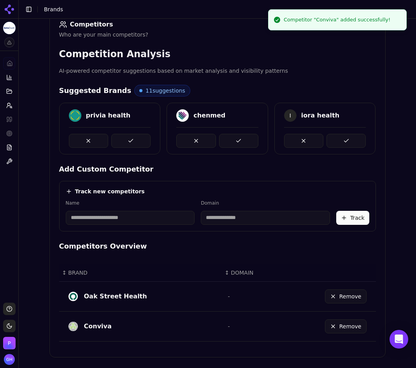
click at [136, 205] on label "Name" at bounding box center [130, 203] width 129 height 6
click at [84, 222] on input at bounding box center [130, 218] width 129 height 14
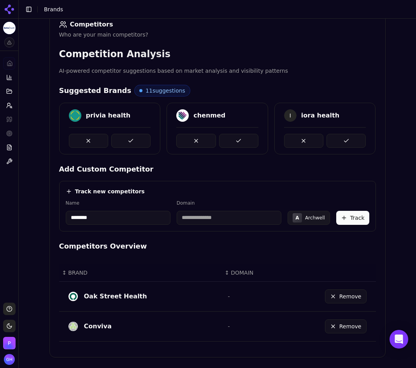
type input "********"
click at [142, 200] on label "Name" at bounding box center [118, 203] width 105 height 6
type input "**********"
click at [355, 217] on button "Track" at bounding box center [352, 218] width 33 height 14
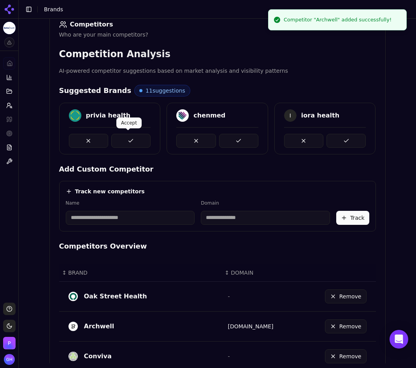
click at [131, 135] on button at bounding box center [130, 141] width 39 height 14
click at [251, 134] on button at bounding box center [238, 141] width 39 height 14
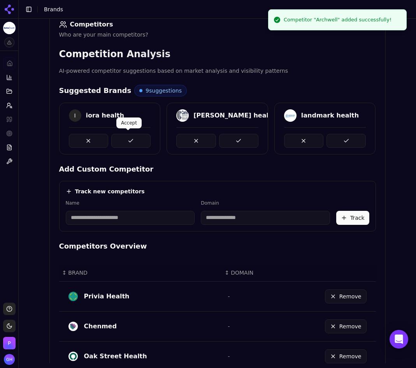
click at [132, 135] on button at bounding box center [130, 141] width 39 height 14
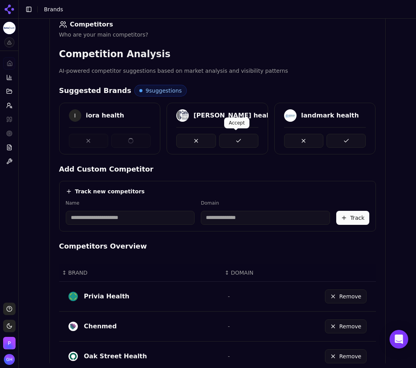
click at [248, 137] on button at bounding box center [238, 141] width 39 height 14
click at [334, 140] on button at bounding box center [346, 141] width 39 height 14
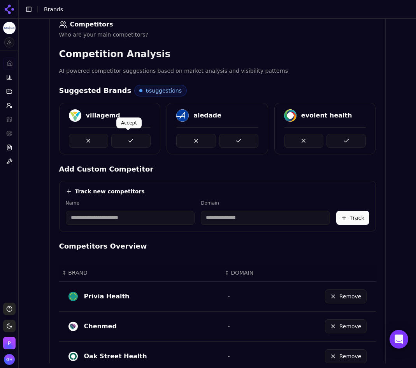
click at [135, 139] on button at bounding box center [130, 141] width 39 height 14
click at [247, 141] on button at bounding box center [238, 141] width 39 height 14
click at [338, 140] on button at bounding box center [346, 141] width 39 height 14
drag, startPoint x: 130, startPoint y: 141, endPoint x: 227, endPoint y: 143, distance: 96.6
click at [131, 141] on button at bounding box center [130, 141] width 39 height 14
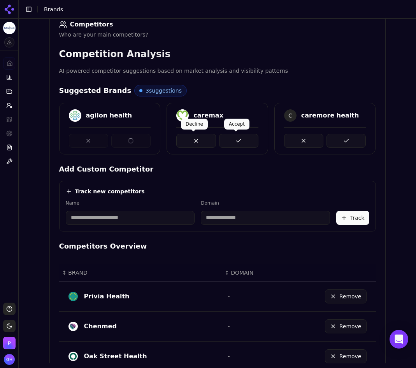
click at [228, 143] on button at bounding box center [238, 141] width 39 height 14
click at [349, 140] on button at bounding box center [346, 141] width 39 height 14
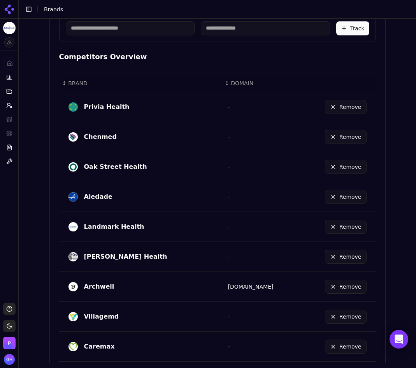
scroll to position [415, 0]
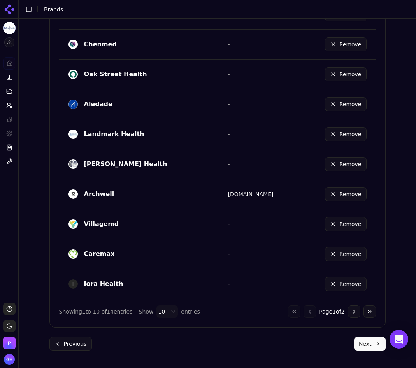
click at [363, 346] on button "Next" at bounding box center [370, 344] width 32 height 14
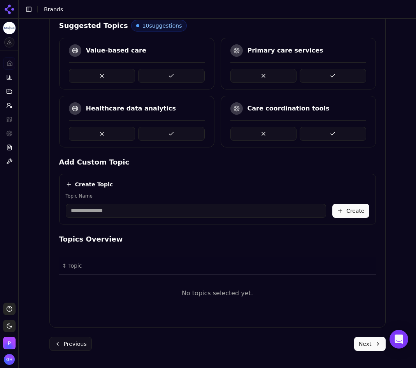
scroll to position [165, 0]
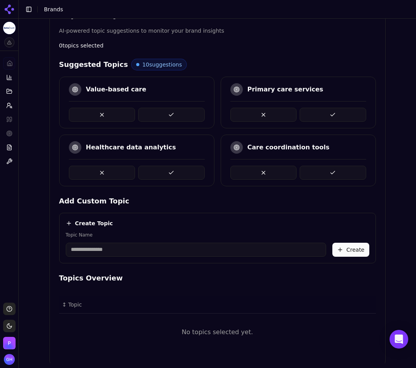
drag, startPoint x: 165, startPoint y: 167, endPoint x: 171, endPoint y: 169, distance: 5.7
click at [165, 167] on button at bounding box center [171, 173] width 67 height 14
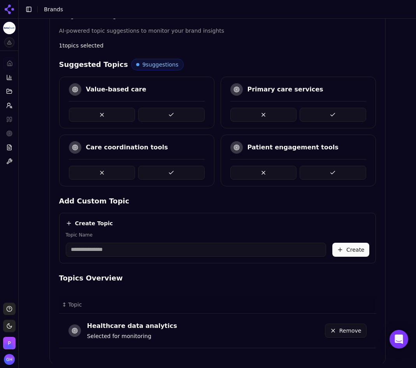
click at [159, 108] on button at bounding box center [171, 115] width 67 height 14
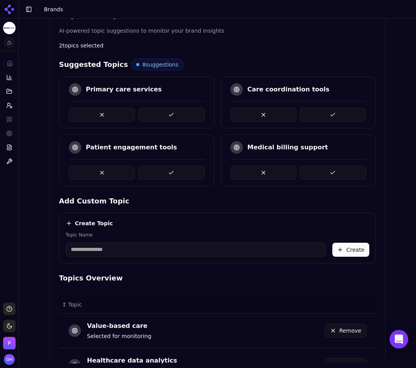
click at [172, 173] on button at bounding box center [171, 173] width 67 height 14
click at [238, 173] on button at bounding box center [263, 173] width 67 height 14
click at [348, 171] on button at bounding box center [333, 173] width 67 height 14
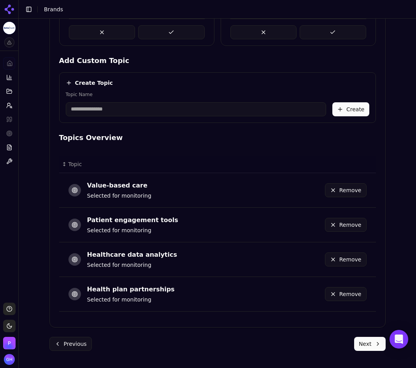
click at [359, 343] on button "Next" at bounding box center [370, 344] width 32 height 14
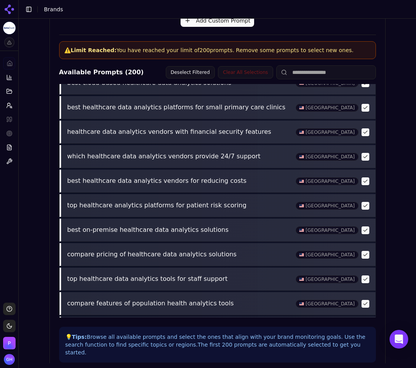
scroll to position [284, 0]
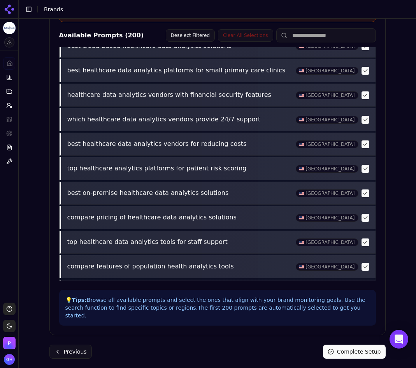
click at [341, 348] on button "Complete Setup" at bounding box center [354, 352] width 63 height 14
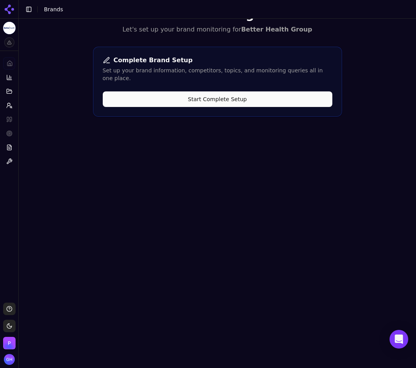
scroll to position [0, 0]
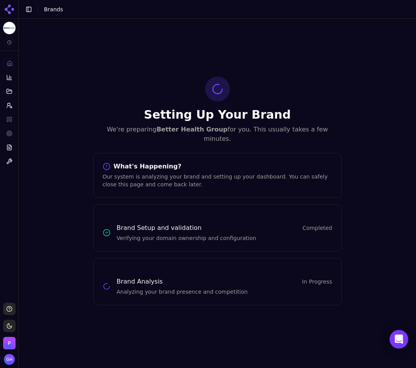
click at [10, 8] on icon at bounding box center [9, 9] width 12 height 12
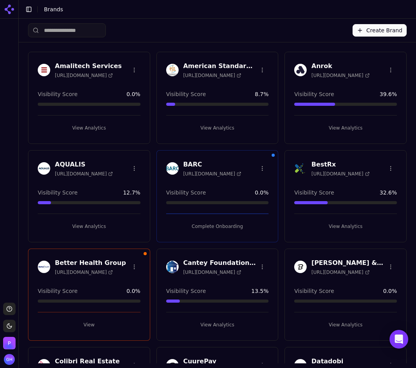
click at [224, 224] on button "Complete Onboarding" at bounding box center [217, 226] width 103 height 12
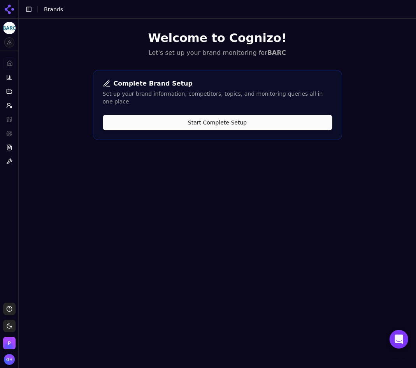
click at [202, 115] on button "Start Complete Setup" at bounding box center [218, 123] width 230 height 16
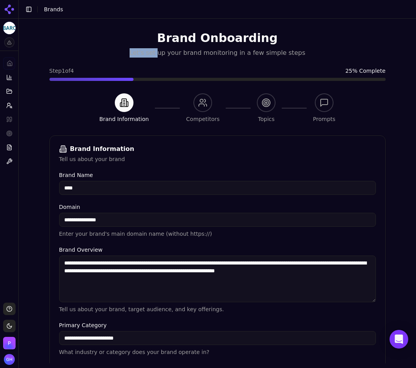
drag, startPoint x: 161, startPoint y: 48, endPoint x: 350, endPoint y: 29, distance: 189.7
click at [350, 29] on div "**********" at bounding box center [217, 258] width 349 height 478
drag, startPoint x: 350, startPoint y: 29, endPoint x: 317, endPoint y: 41, distance: 35.2
click at [317, 41] on h1 "Brand Onboarding" at bounding box center [217, 38] width 336 height 14
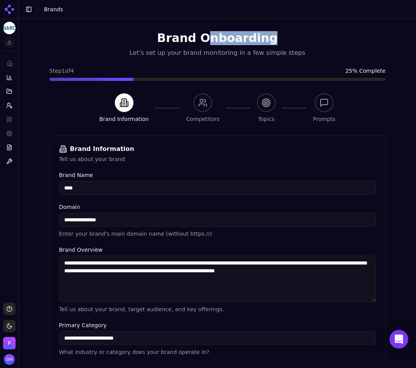
drag, startPoint x: 206, startPoint y: 43, endPoint x: 284, endPoint y: 39, distance: 78.3
click at [284, 39] on h1 "Brand Onboarding" at bounding box center [217, 38] width 336 height 14
click at [281, 40] on h1 "Brand Onboarding" at bounding box center [217, 38] width 336 height 14
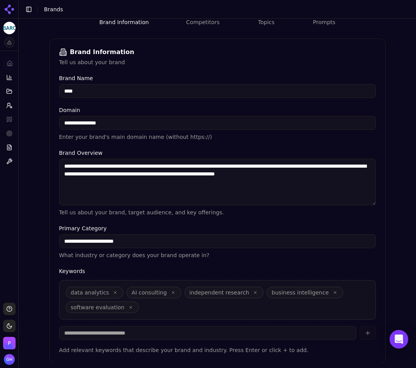
scroll to position [133, 0]
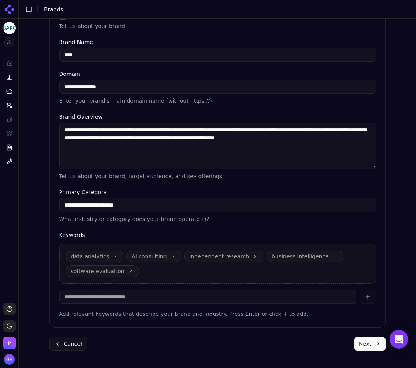
click at [365, 340] on button "Next" at bounding box center [370, 344] width 32 height 14
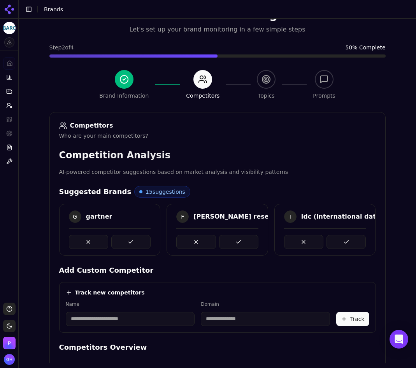
scroll to position [132, 0]
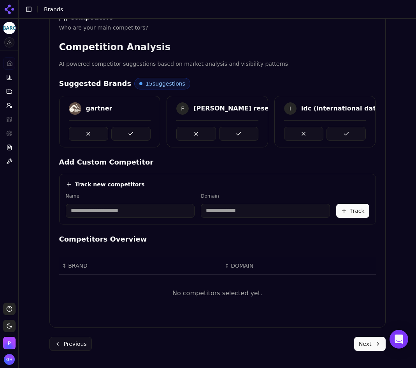
click at [126, 141] on div "gartner" at bounding box center [110, 122] width 102 height 52
click at [131, 137] on button at bounding box center [130, 134] width 39 height 14
click at [266, 140] on div "gartner F [PERSON_NAME] research I idc (international data corporation)" at bounding box center [217, 122] width 317 height 52
click at [252, 139] on button at bounding box center [238, 134] width 39 height 14
click at [338, 137] on button at bounding box center [346, 134] width 39 height 14
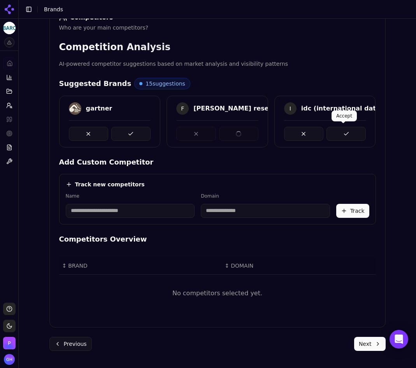
scroll to position [125, 0]
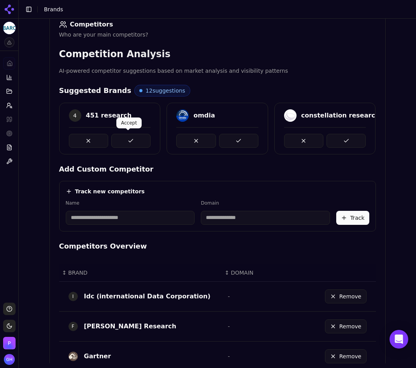
drag, startPoint x: 137, startPoint y: 138, endPoint x: 226, endPoint y: 134, distance: 88.9
click at [137, 138] on button at bounding box center [130, 141] width 39 height 14
click at [228, 145] on button at bounding box center [238, 141] width 39 height 14
click at [341, 144] on div "4 451 research omdia constellation research" at bounding box center [217, 129] width 317 height 52
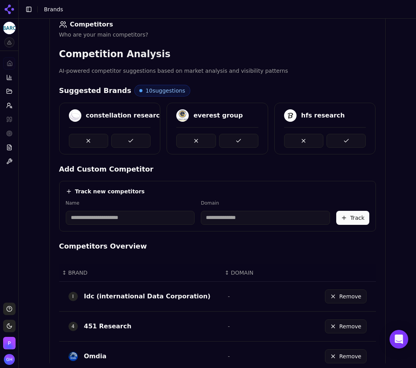
click at [113, 155] on div "Suggested Brands 10 suggestions constellation research everest group hfs resear…" at bounding box center [217, 261] width 317 height 353
click at [129, 141] on button at bounding box center [130, 141] width 39 height 14
click at [246, 145] on button at bounding box center [238, 141] width 39 height 14
click at [349, 146] on div "constellation research everest group hfs research" at bounding box center [217, 129] width 317 height 52
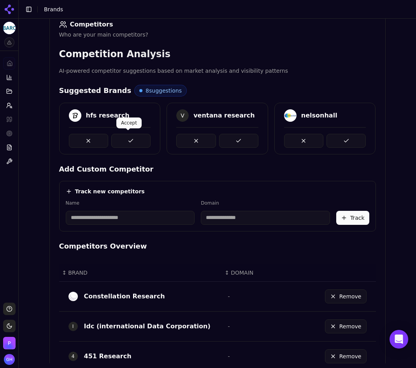
click at [125, 144] on button at bounding box center [130, 141] width 39 height 14
click at [261, 144] on div at bounding box center [217, 137] width 101 height 21
click at [229, 136] on button at bounding box center [238, 141] width 39 height 14
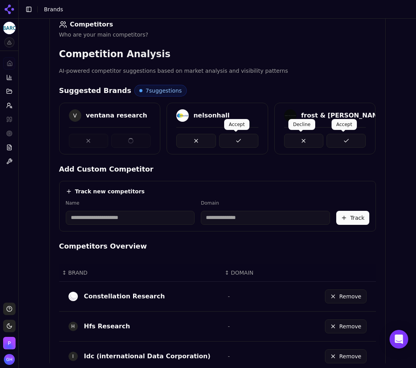
click at [375, 146] on div "Competition Analysis AI-powered competitor suggestions based on market analysis…" at bounding box center [218, 288] width 336 height 480
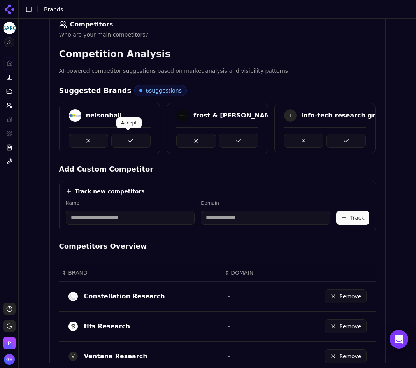
click at [226, 137] on button at bounding box center [238, 141] width 39 height 14
click at [111, 135] on button at bounding box center [130, 141] width 39 height 14
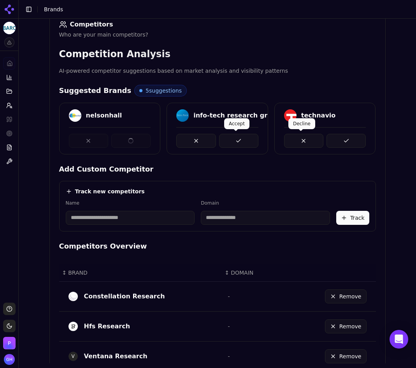
click at [232, 139] on button at bounding box center [238, 141] width 39 height 14
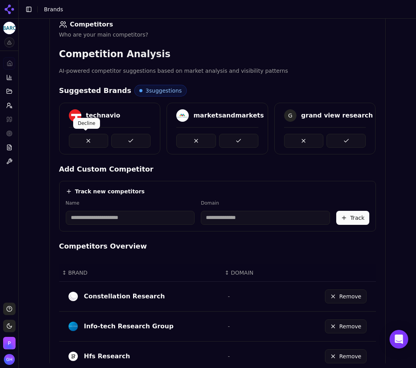
click at [127, 139] on button at bounding box center [130, 141] width 39 height 14
click at [240, 142] on button at bounding box center [238, 141] width 39 height 14
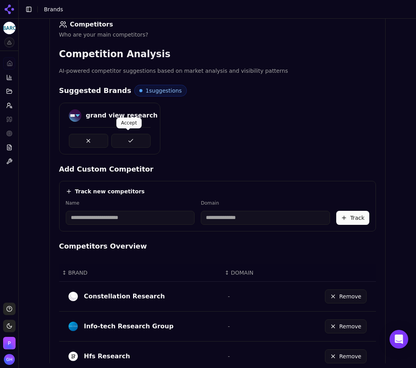
click at [131, 138] on button at bounding box center [130, 141] width 39 height 14
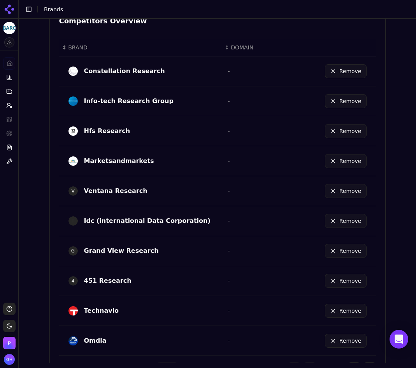
scroll to position [366, 0]
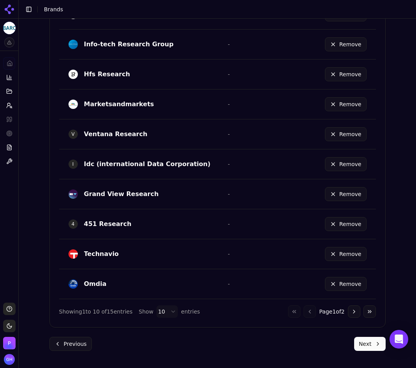
click at [366, 341] on button "Next" at bounding box center [370, 344] width 32 height 14
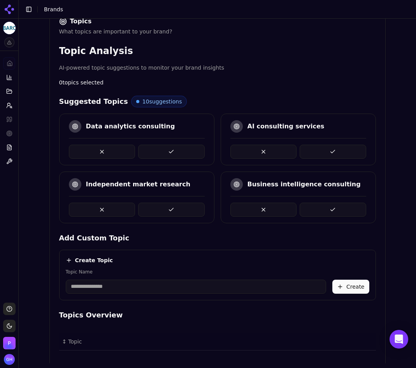
scroll to position [126, 0]
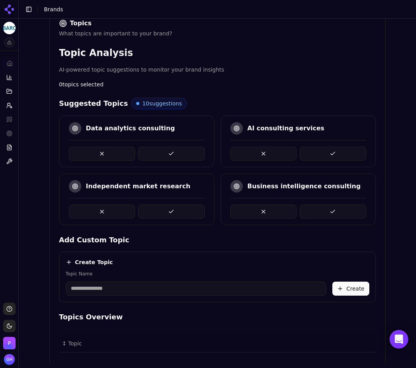
click at [162, 154] on button at bounding box center [171, 154] width 67 height 14
click at [317, 158] on button at bounding box center [333, 154] width 67 height 14
click at [331, 151] on button at bounding box center [333, 154] width 67 height 14
click at [308, 152] on button at bounding box center [333, 154] width 67 height 14
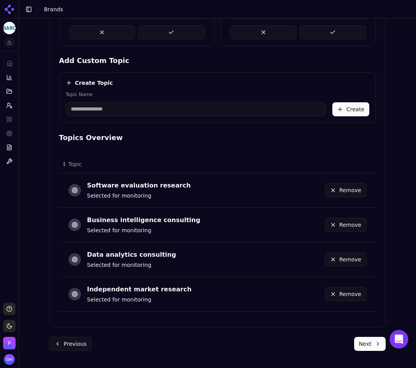
click at [367, 336] on form "Topics What topics are important to your brand? Topic Analysis AI-powered topic…" at bounding box center [217, 90] width 336 height 521
click at [367, 341] on button "Next" at bounding box center [370, 344] width 32 height 14
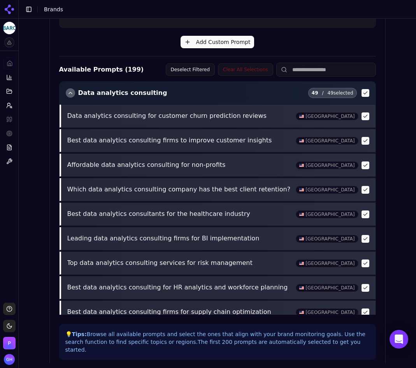
scroll to position [260, 0]
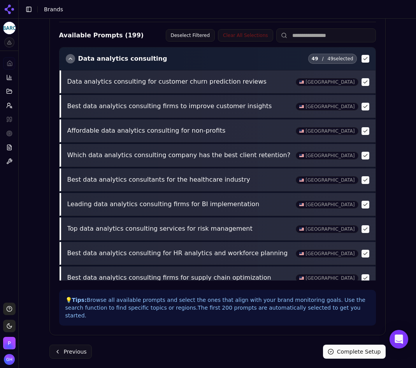
click at [349, 348] on button "Complete Setup" at bounding box center [354, 352] width 63 height 14
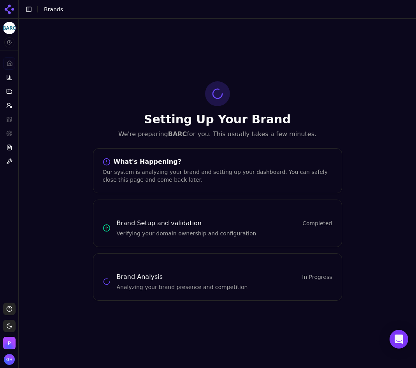
scroll to position [0, 0]
click at [5, 5] on icon at bounding box center [9, 9] width 12 height 12
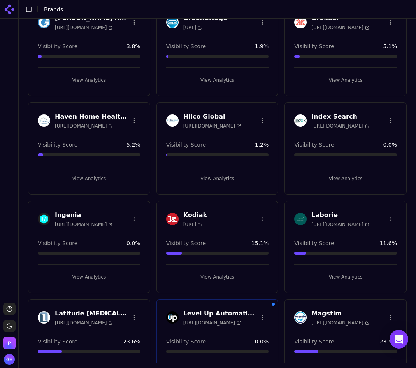
scroll to position [1207, 0]
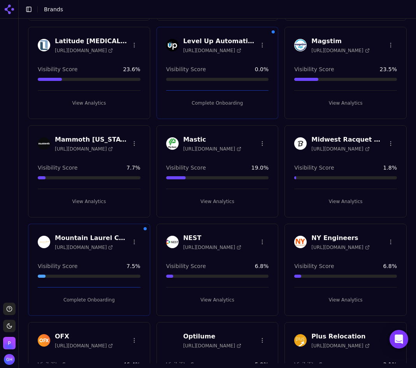
click at [226, 100] on button "Complete Onboarding" at bounding box center [217, 103] width 103 height 12
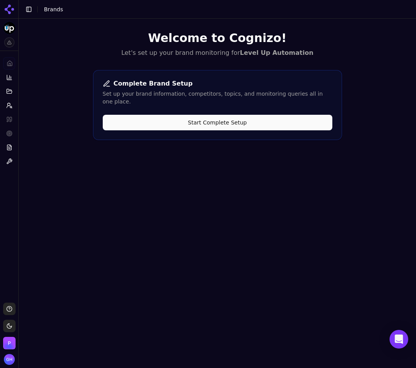
click at [246, 118] on button "Start Complete Setup" at bounding box center [218, 123] width 230 height 16
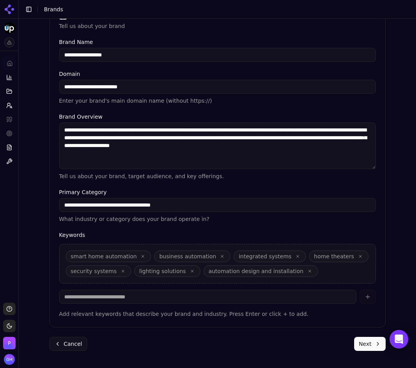
click at [373, 346] on button "Next" at bounding box center [370, 344] width 32 height 14
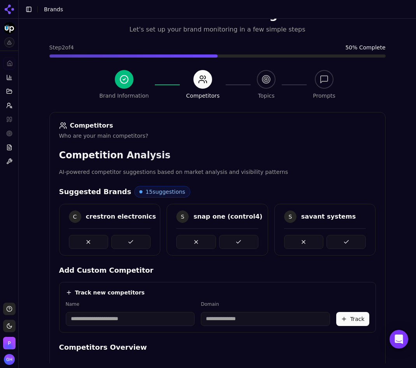
scroll to position [132, 0]
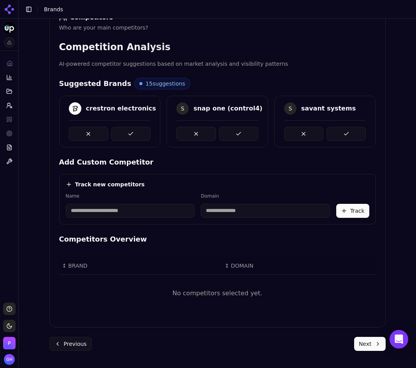
click at [120, 208] on input at bounding box center [130, 211] width 129 height 14
type input "**********"
click at [226, 166] on h4 "Add Custom Competitor" at bounding box center [217, 162] width 317 height 11
drag, startPoint x: 226, startPoint y: 215, endPoint x: 156, endPoint y: 208, distance: 70.7
click at [156, 208] on input "**********" at bounding box center [198, 211] width 84 height 14
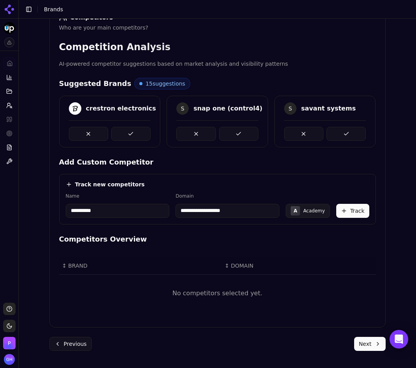
click at [214, 213] on input "**********" at bounding box center [228, 211] width 104 height 14
click at [225, 212] on input "**********" at bounding box center [228, 211] width 104 height 14
click at [245, 211] on input "**********" at bounding box center [228, 211] width 104 height 14
type input "**********"
click at [346, 208] on button "Track" at bounding box center [352, 211] width 33 height 14
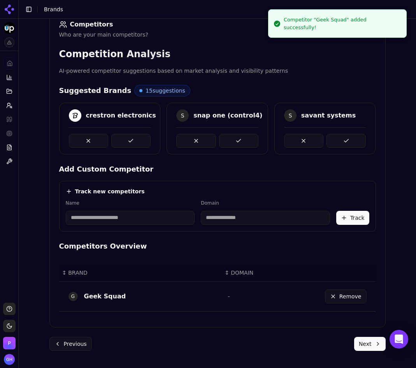
scroll to position [125, 0]
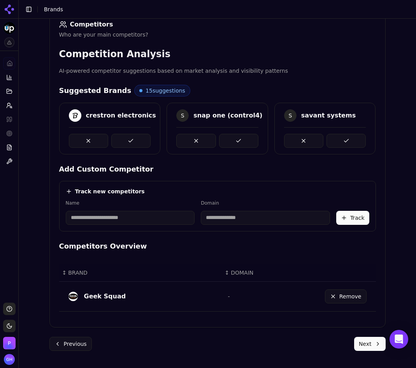
click at [118, 221] on input at bounding box center [130, 218] width 129 height 14
type input "**********"
click at [217, 213] on input at bounding box center [214, 218] width 95 height 14
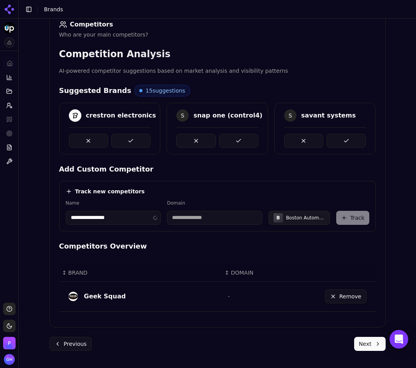
type input "**********"
click at [339, 213] on button "Track" at bounding box center [352, 218] width 33 height 14
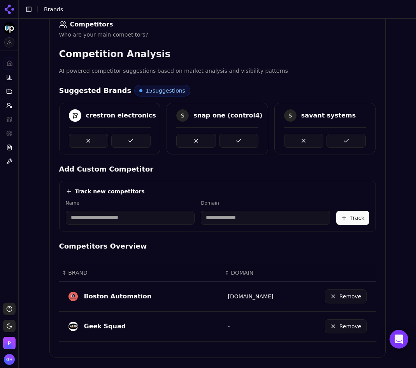
click at [102, 220] on input at bounding box center [130, 218] width 129 height 14
type input "*****"
click at [149, 193] on div "Track new competitors" at bounding box center [218, 192] width 304 height 8
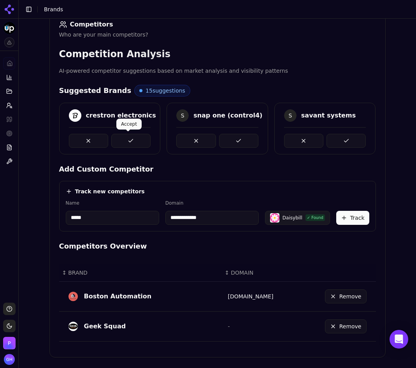
click at [136, 138] on button at bounding box center [130, 141] width 39 height 14
click at [235, 134] on span at bounding box center [236, 132] width 4 height 4
click at [331, 142] on button at bounding box center [346, 141] width 39 height 14
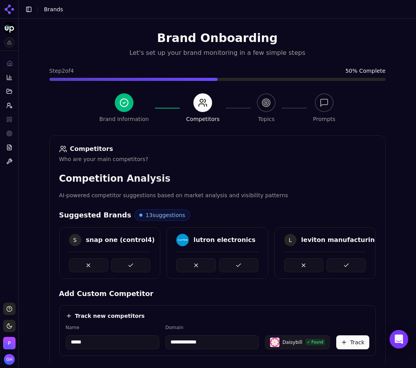
scroll to position [195, 0]
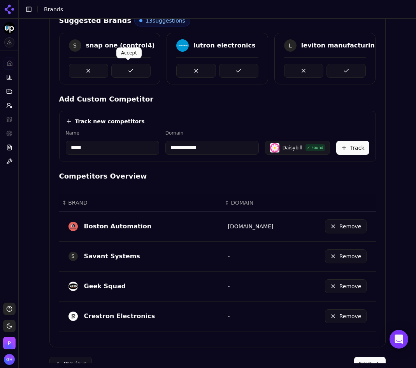
click at [124, 64] on button at bounding box center [130, 71] width 39 height 14
click at [233, 67] on button at bounding box center [238, 71] width 39 height 14
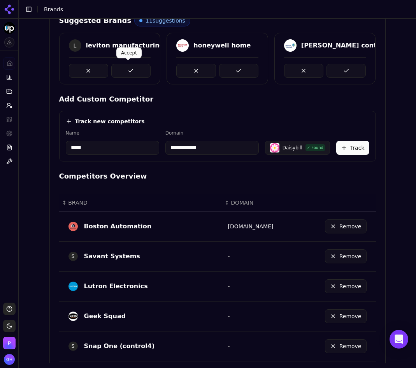
click at [129, 65] on button at bounding box center [130, 71] width 39 height 14
click at [241, 65] on button at bounding box center [238, 71] width 39 height 14
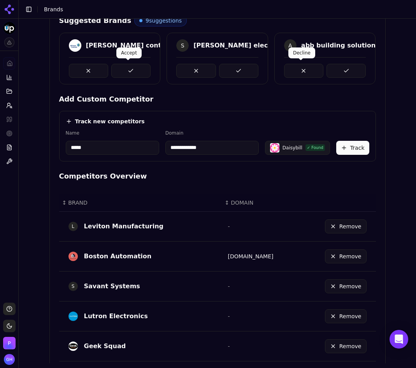
click at [331, 71] on button at bounding box center [346, 71] width 39 height 14
click at [124, 66] on button at bounding box center [130, 71] width 39 height 14
click at [239, 70] on button at bounding box center [238, 71] width 39 height 14
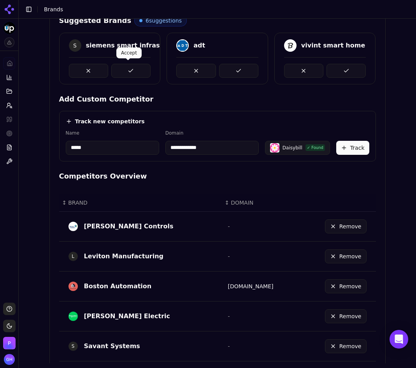
click at [121, 70] on button at bounding box center [130, 71] width 39 height 14
click at [249, 69] on button at bounding box center [238, 71] width 39 height 14
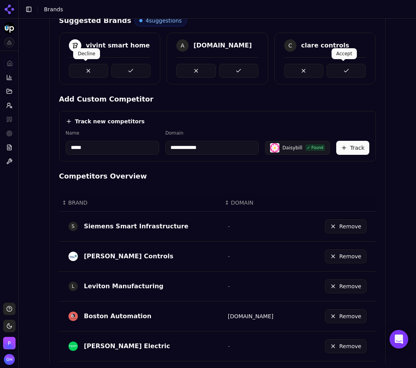
click at [360, 67] on button at bounding box center [346, 71] width 39 height 14
click at [221, 68] on button at bounding box center [238, 71] width 39 height 14
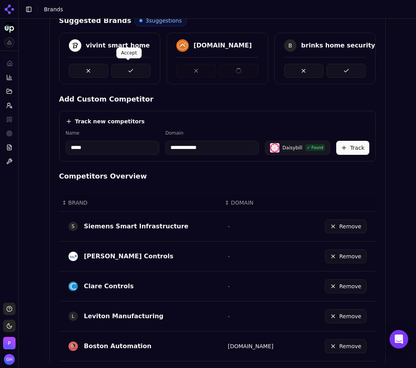
click at [135, 72] on button at bounding box center [130, 71] width 39 height 14
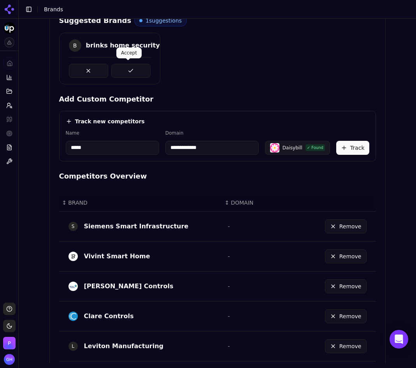
click at [124, 70] on button at bounding box center [130, 71] width 39 height 14
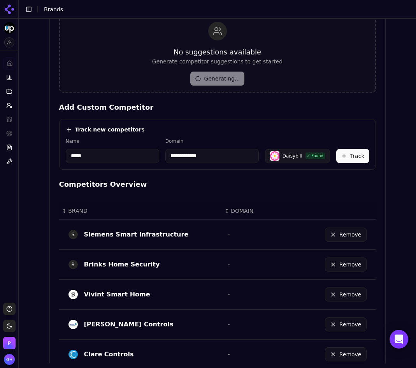
click at [212, 158] on input "**********" at bounding box center [211, 156] width 93 height 14
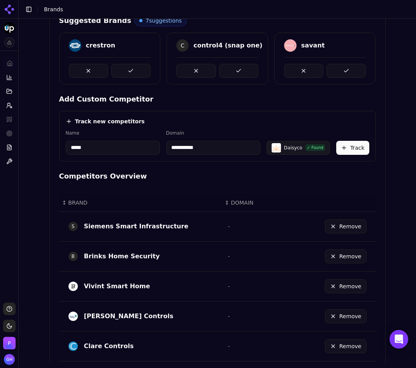
type input "**********"
click at [358, 147] on button "Track" at bounding box center [352, 148] width 33 height 14
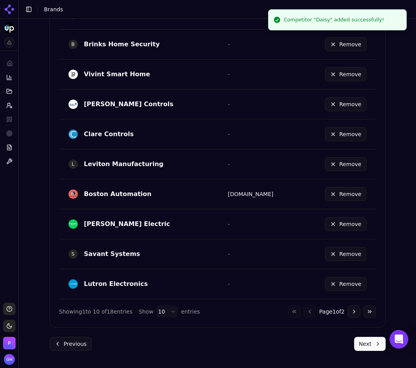
click at [371, 342] on button "Next" at bounding box center [370, 344] width 32 height 14
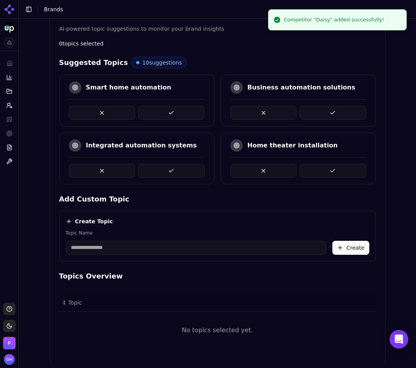
scroll to position [126, 0]
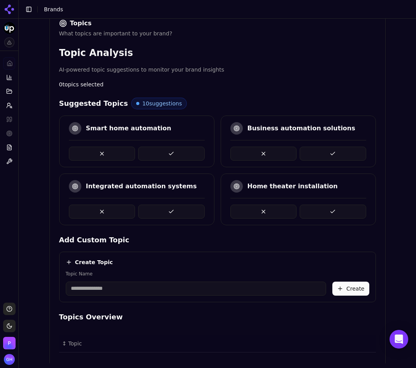
click at [174, 144] on div at bounding box center [137, 150] width 136 height 21
click at [169, 154] on button at bounding box center [171, 154] width 67 height 14
click at [246, 244] on h4 "Add Custom Topic" at bounding box center [217, 240] width 317 height 11
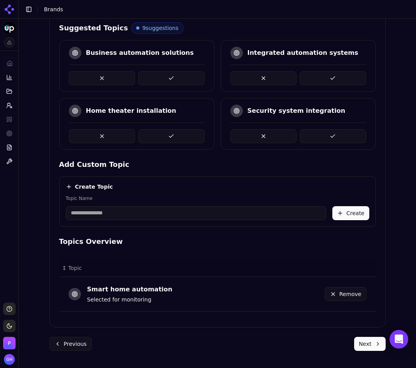
scroll to position [0, 0]
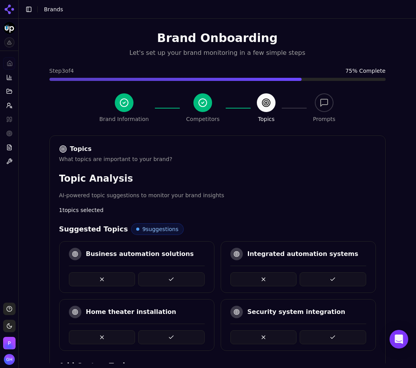
click at [313, 273] on button at bounding box center [333, 280] width 67 height 14
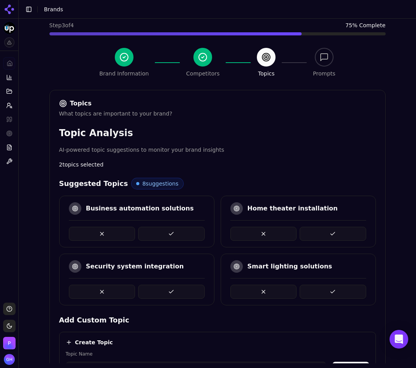
scroll to position [123, 0]
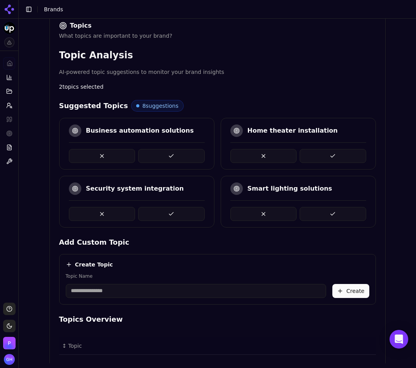
click at [327, 216] on button at bounding box center [333, 214] width 67 height 14
click at [328, 208] on button at bounding box center [333, 214] width 67 height 14
click at [333, 215] on button at bounding box center [333, 214] width 67 height 14
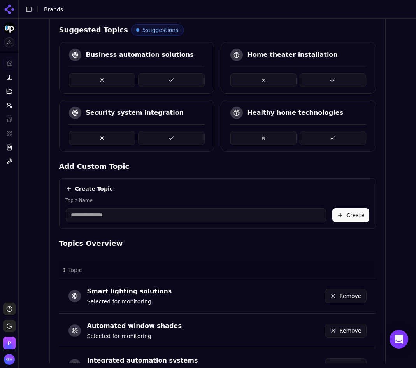
scroll to position [111, 0]
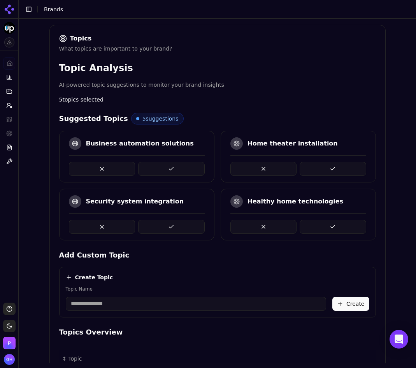
click at [317, 223] on button at bounding box center [333, 227] width 67 height 14
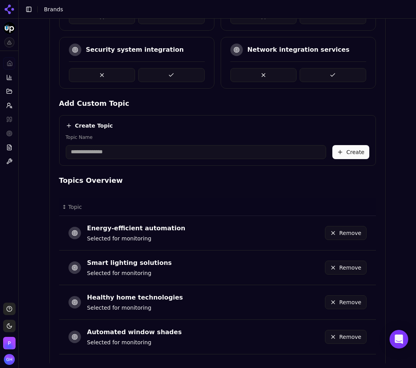
scroll to position [344, 0]
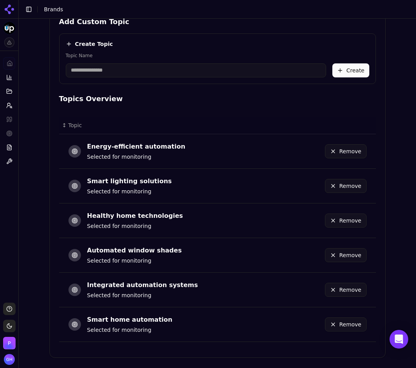
click at [352, 252] on button "Remove" at bounding box center [346, 255] width 42 height 14
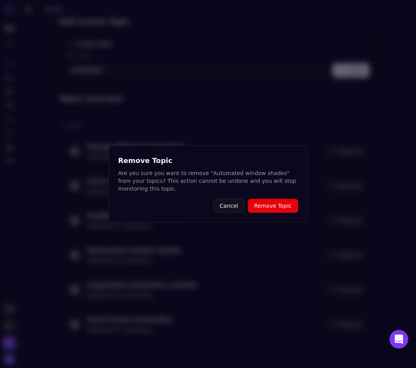
click at [267, 208] on button "Remove Topic" at bounding box center [273, 206] width 50 height 14
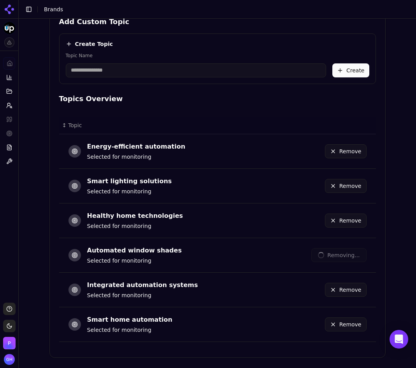
scroll to position [340, 0]
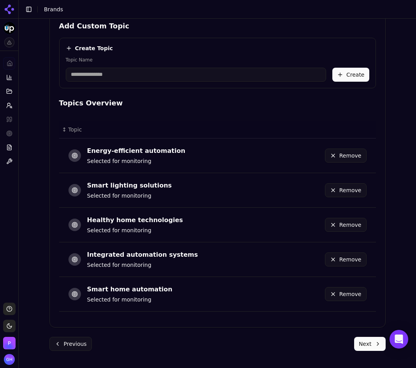
click at [354, 193] on button "Remove" at bounding box center [346, 190] width 42 height 14
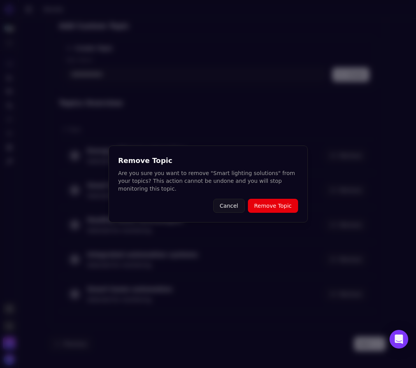
click at [271, 207] on button "Remove Topic" at bounding box center [273, 206] width 50 height 14
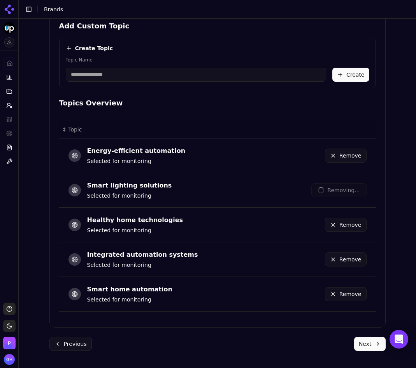
scroll to position [305, 0]
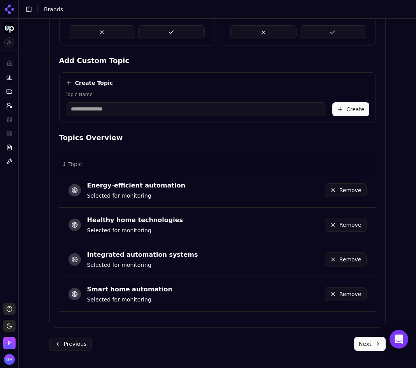
click at [364, 346] on button "Next" at bounding box center [370, 344] width 32 height 14
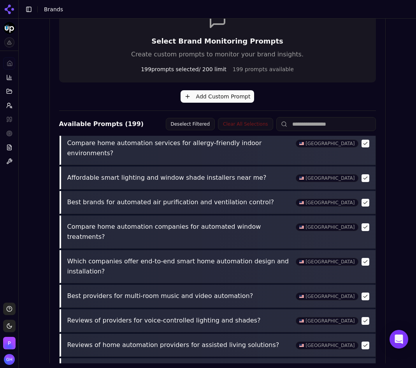
scroll to position [260, 0]
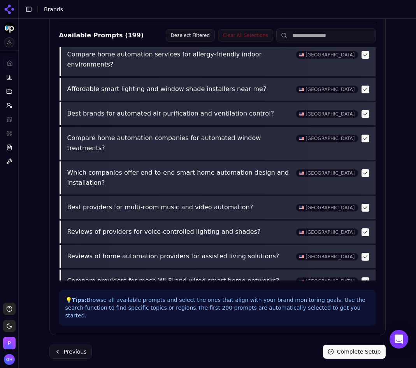
drag, startPoint x: 359, startPoint y: 337, endPoint x: 365, endPoint y: 344, distance: 9.1
click at [359, 337] on form "Prompts Select monitoring prompts for your brand Select Brand Monitoring Prompt…" at bounding box center [217, 117] width 336 height 483
click at [365, 345] on button "Complete Setup" at bounding box center [354, 352] width 63 height 14
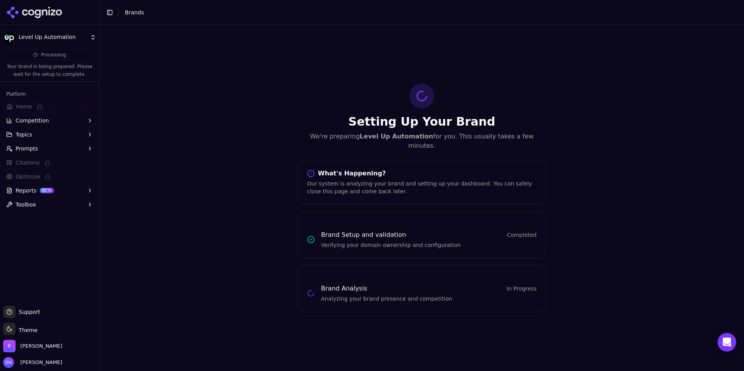
scroll to position [0, 0]
click at [31, 11] on icon at bounding box center [31, 12] width 6 height 6
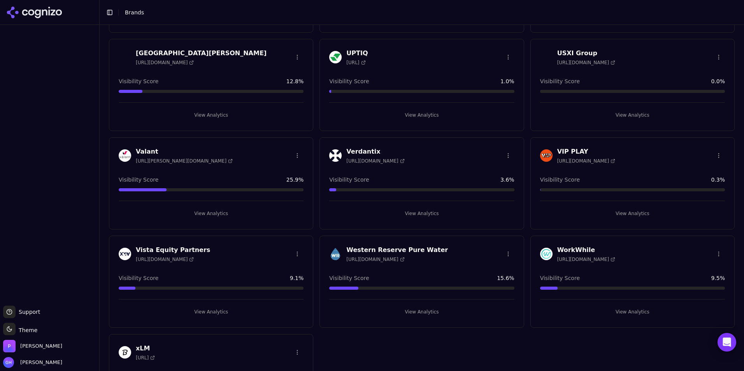
scroll to position [2492, 0]
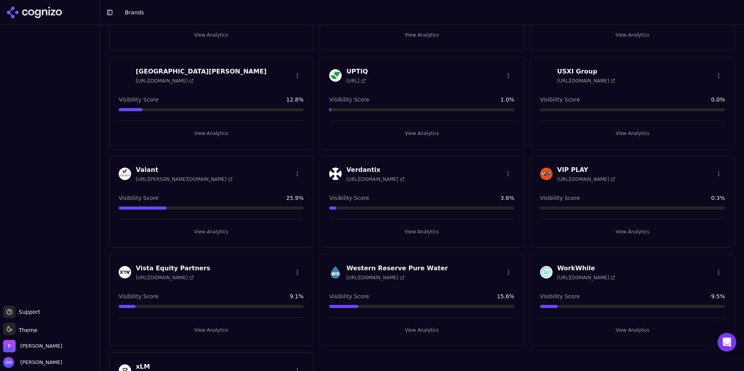
scroll to position [2537, 0]
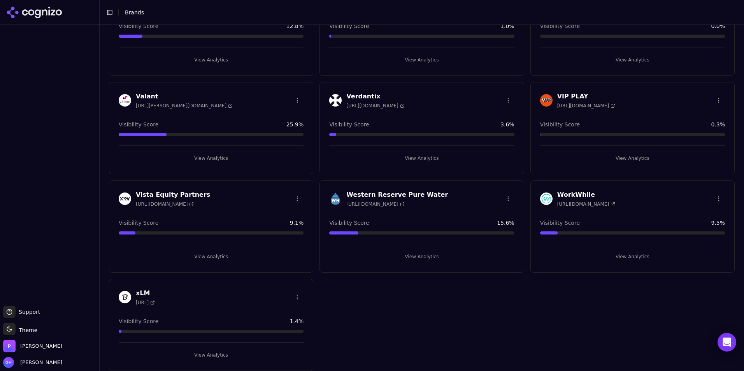
click at [415, 159] on button "View Analytics" at bounding box center [421, 158] width 185 height 12
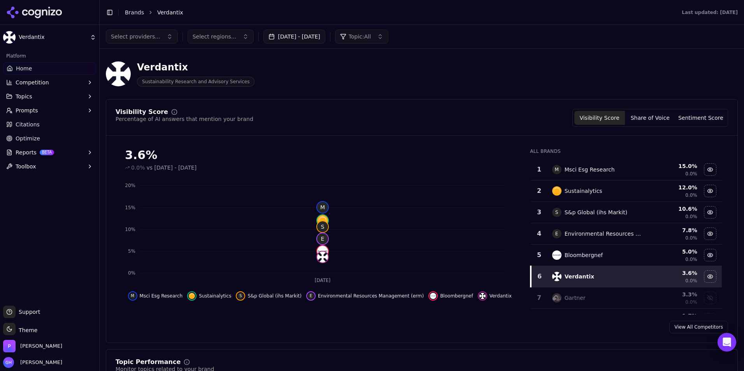
click at [313, 39] on button "[DATE] - [DATE]" at bounding box center [295, 37] width 62 height 14
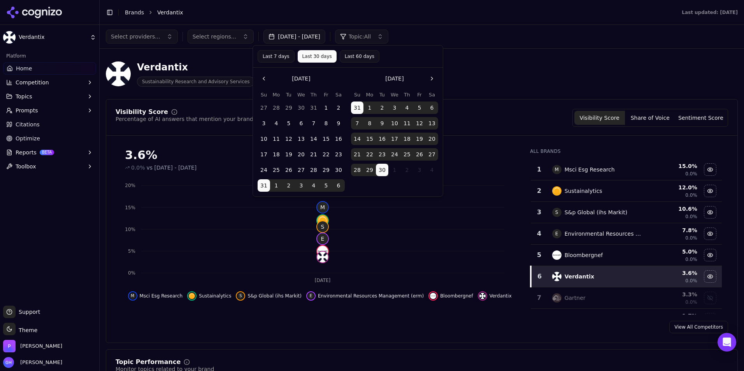
click at [262, 184] on button "31" at bounding box center [264, 185] width 12 height 12
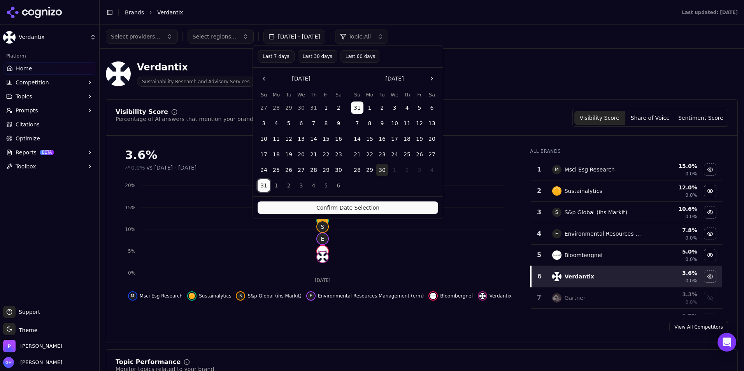
click at [384, 167] on button "30" at bounding box center [382, 170] width 12 height 12
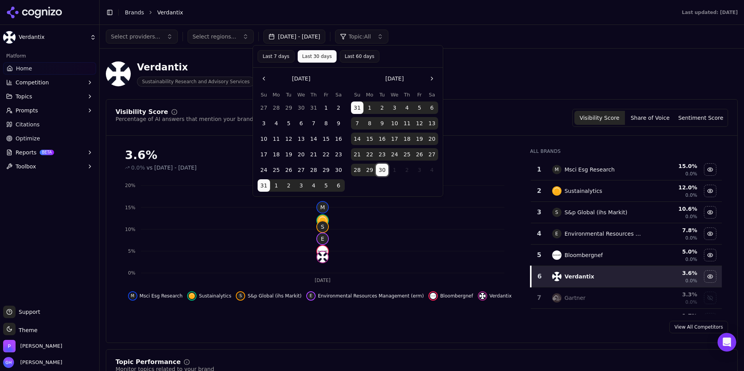
click at [390, 59] on div "Last 7 days Last 30 days Last 60 days" at bounding box center [348, 56] width 181 height 12
click at [307, 35] on button "[DATE] - [DATE]" at bounding box center [295, 37] width 62 height 14
